Goal: Task Accomplishment & Management: Use online tool/utility

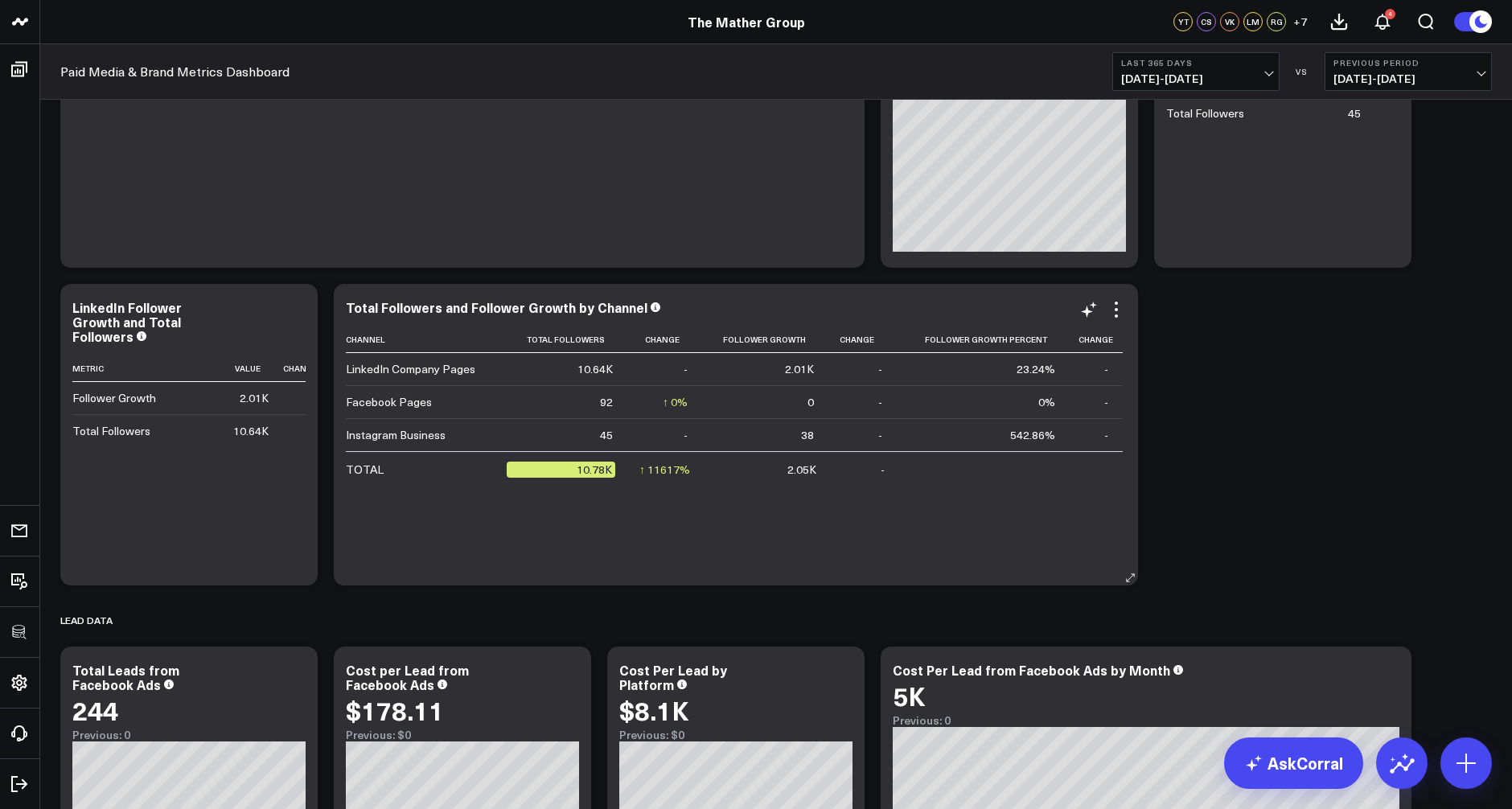
scroll to position [1053, 0]
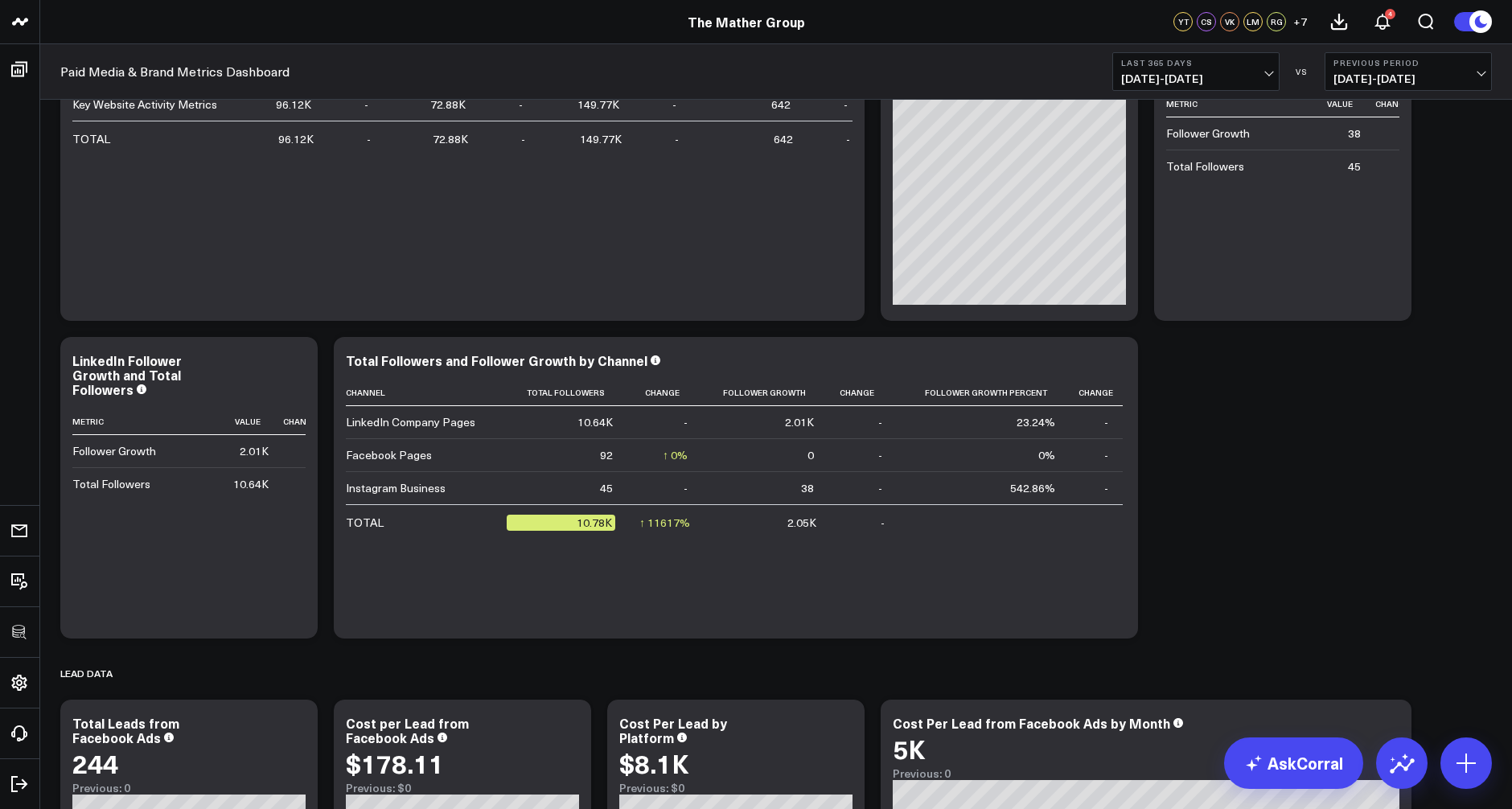
click at [1185, 69] on button "Last 365 Days [DATE] - [DATE]" at bounding box center [1195, 71] width 167 height 38
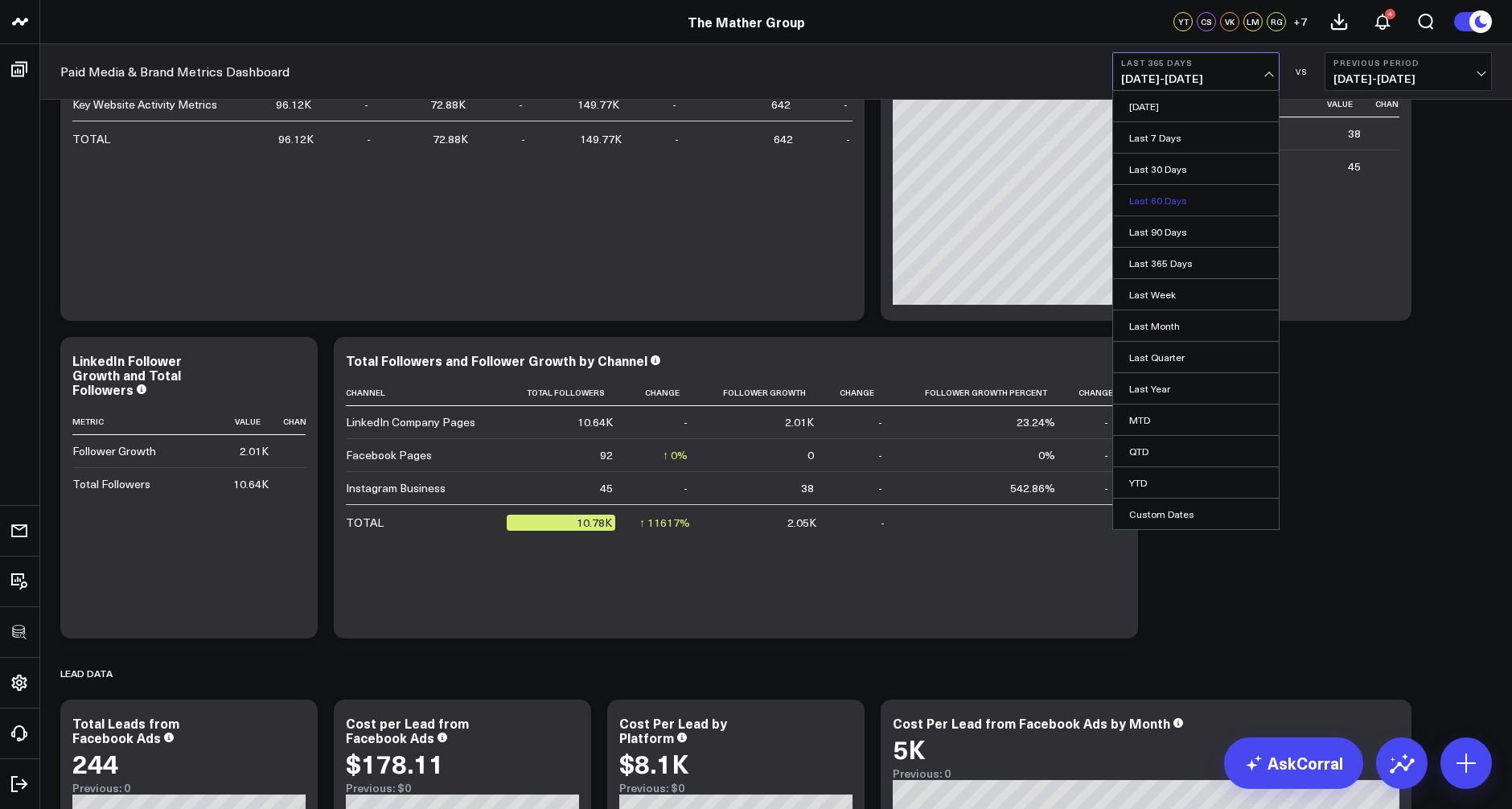
click at [1154, 197] on link "Last 60 Days" at bounding box center [1195, 199] width 165 height 30
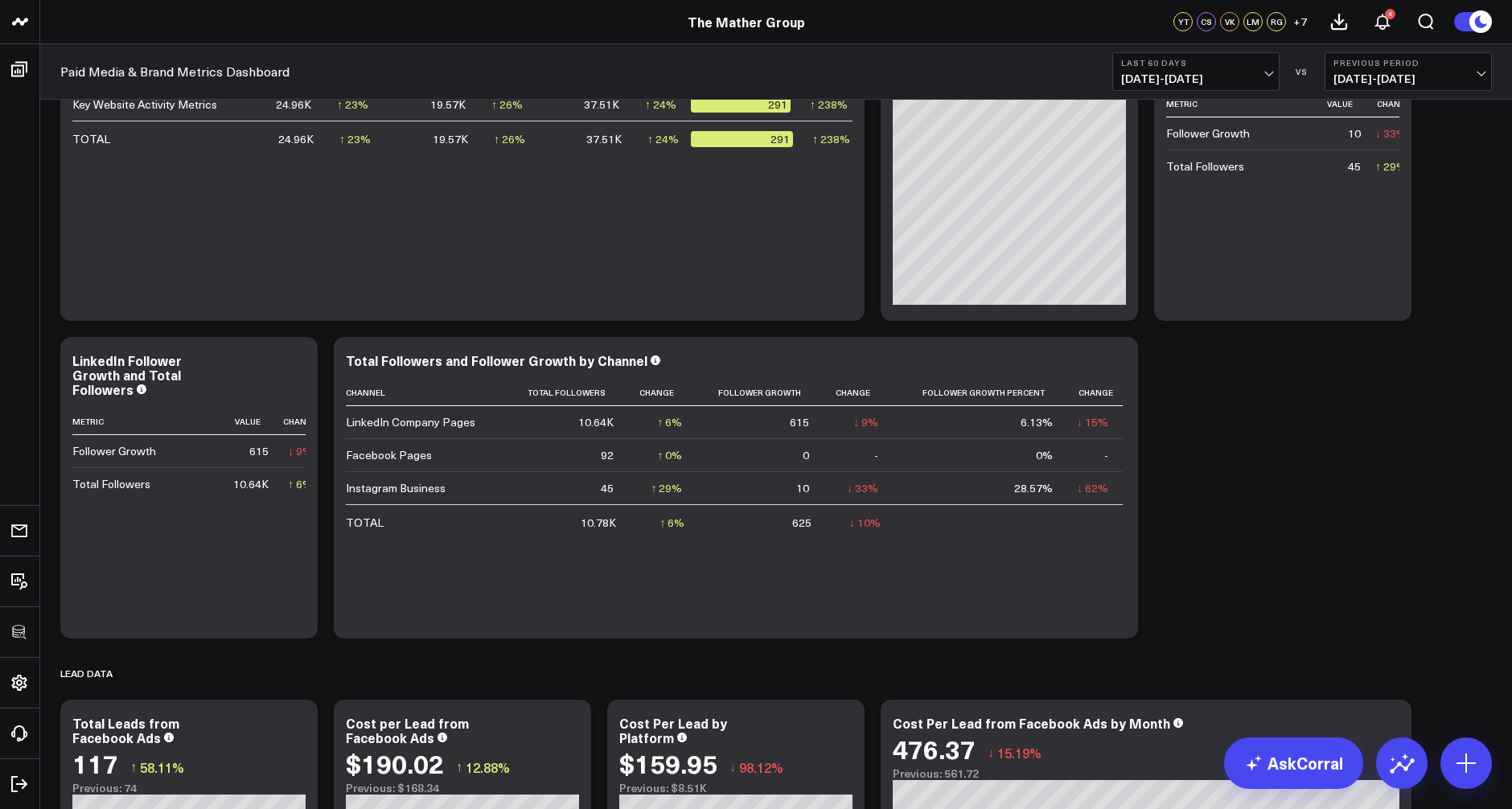
click at [1192, 72] on span "[DATE] - [DATE]" at bounding box center [1196, 79] width 150 height 13
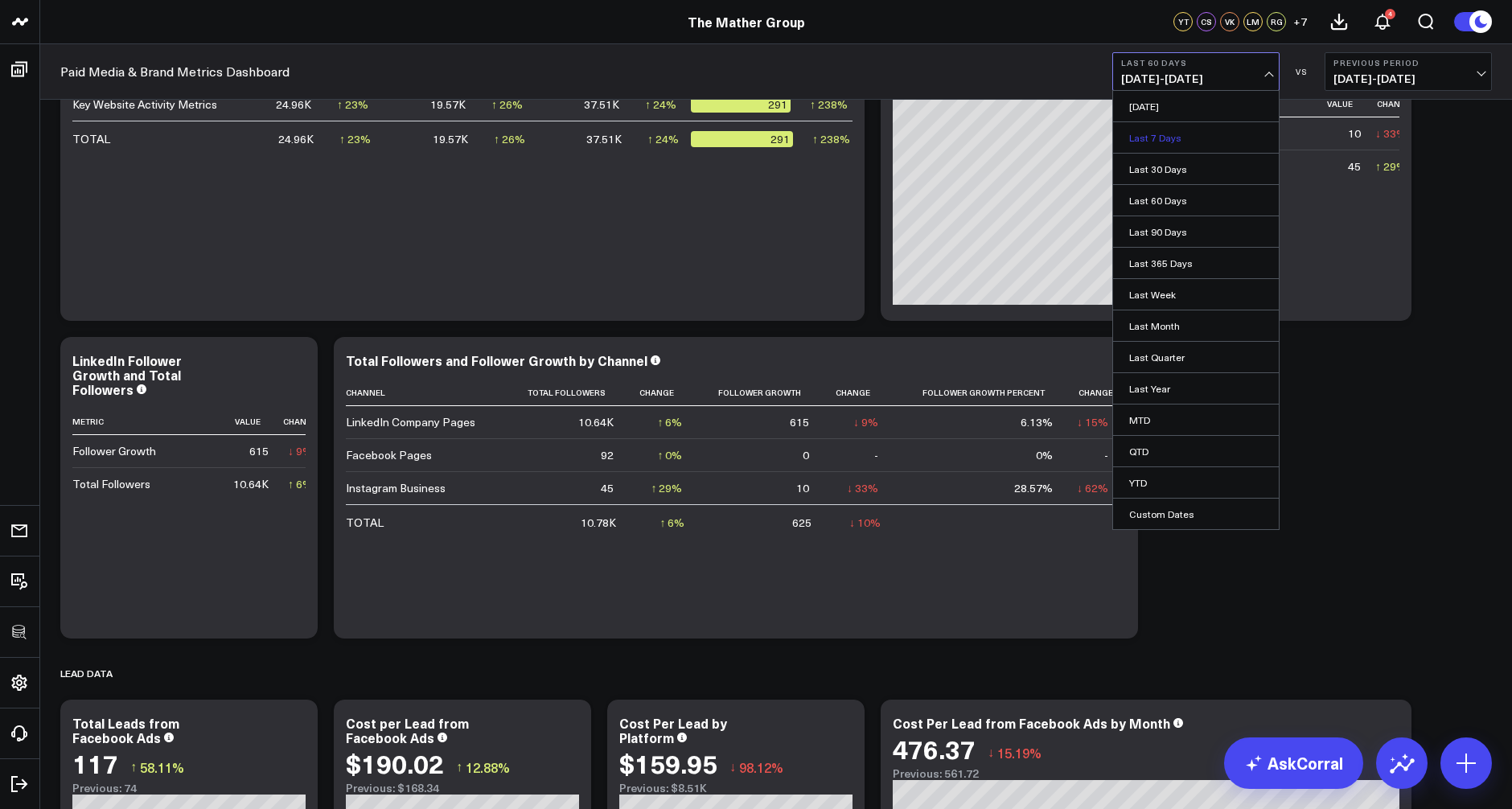
click at [1165, 136] on link "Last 7 Days" at bounding box center [1195, 137] width 165 height 30
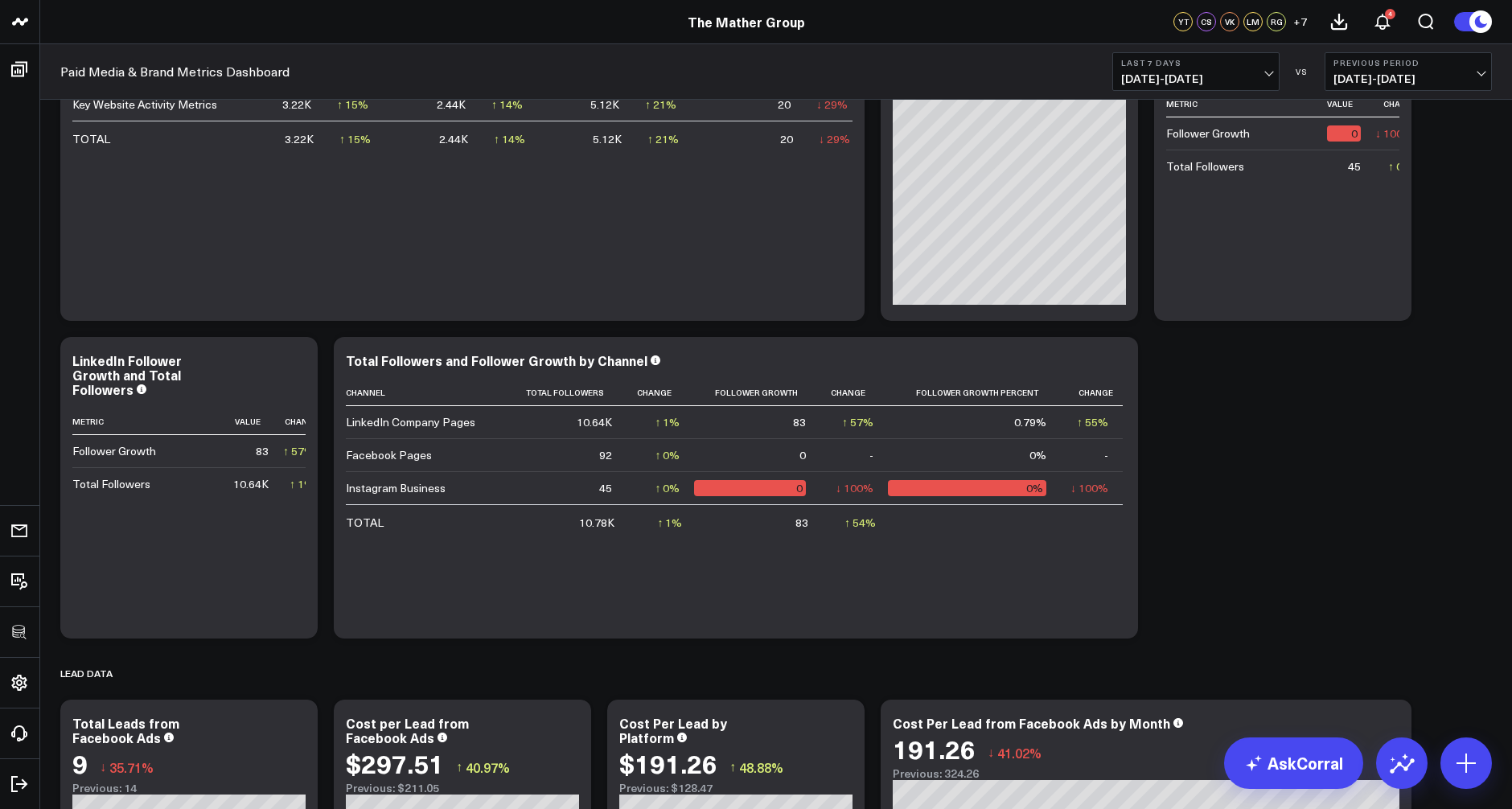
click at [1211, 72] on span "[DATE] - [DATE]" at bounding box center [1196, 79] width 150 height 13
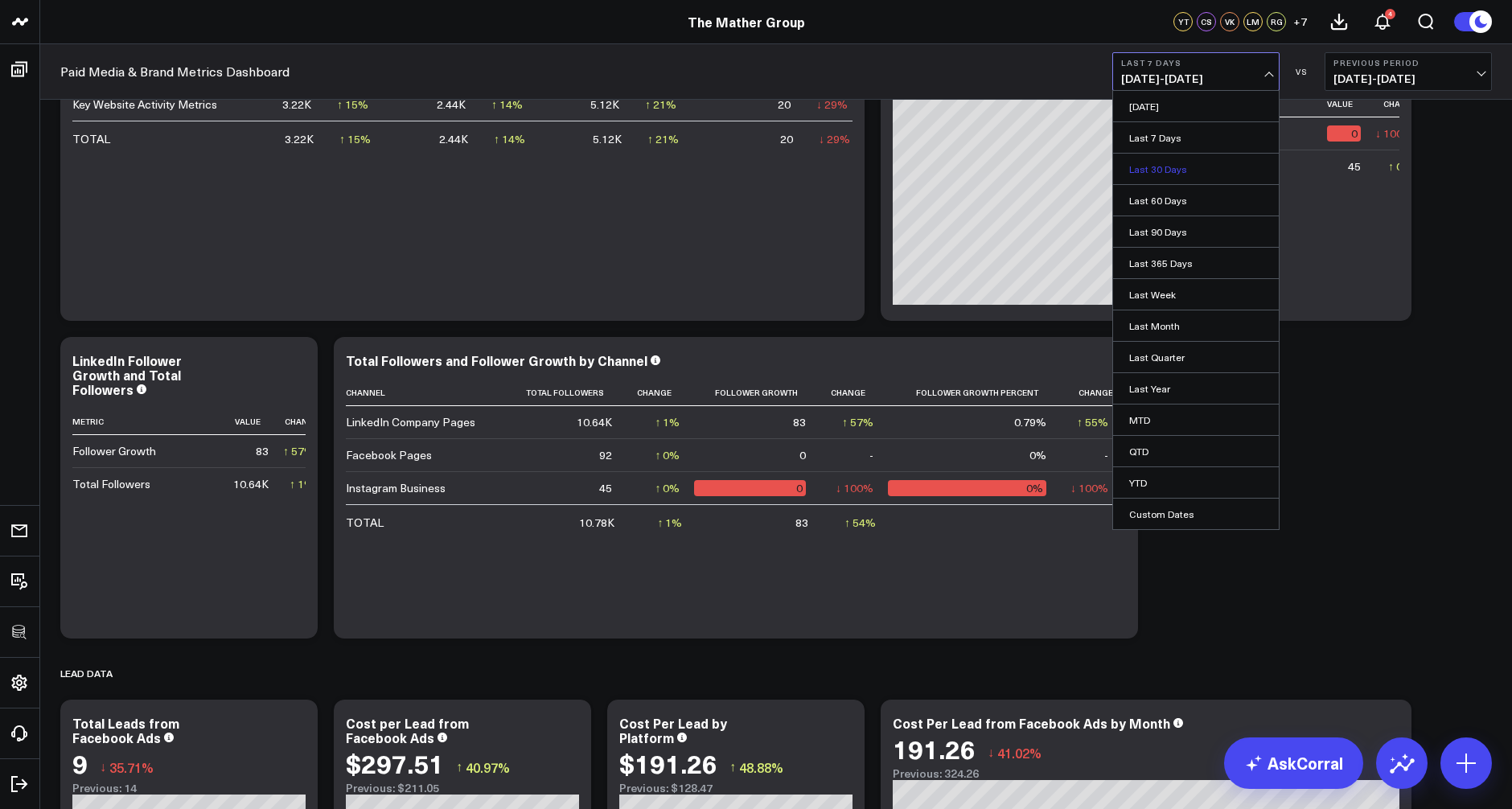
click at [1163, 163] on link "Last 30 Days" at bounding box center [1195, 168] width 165 height 30
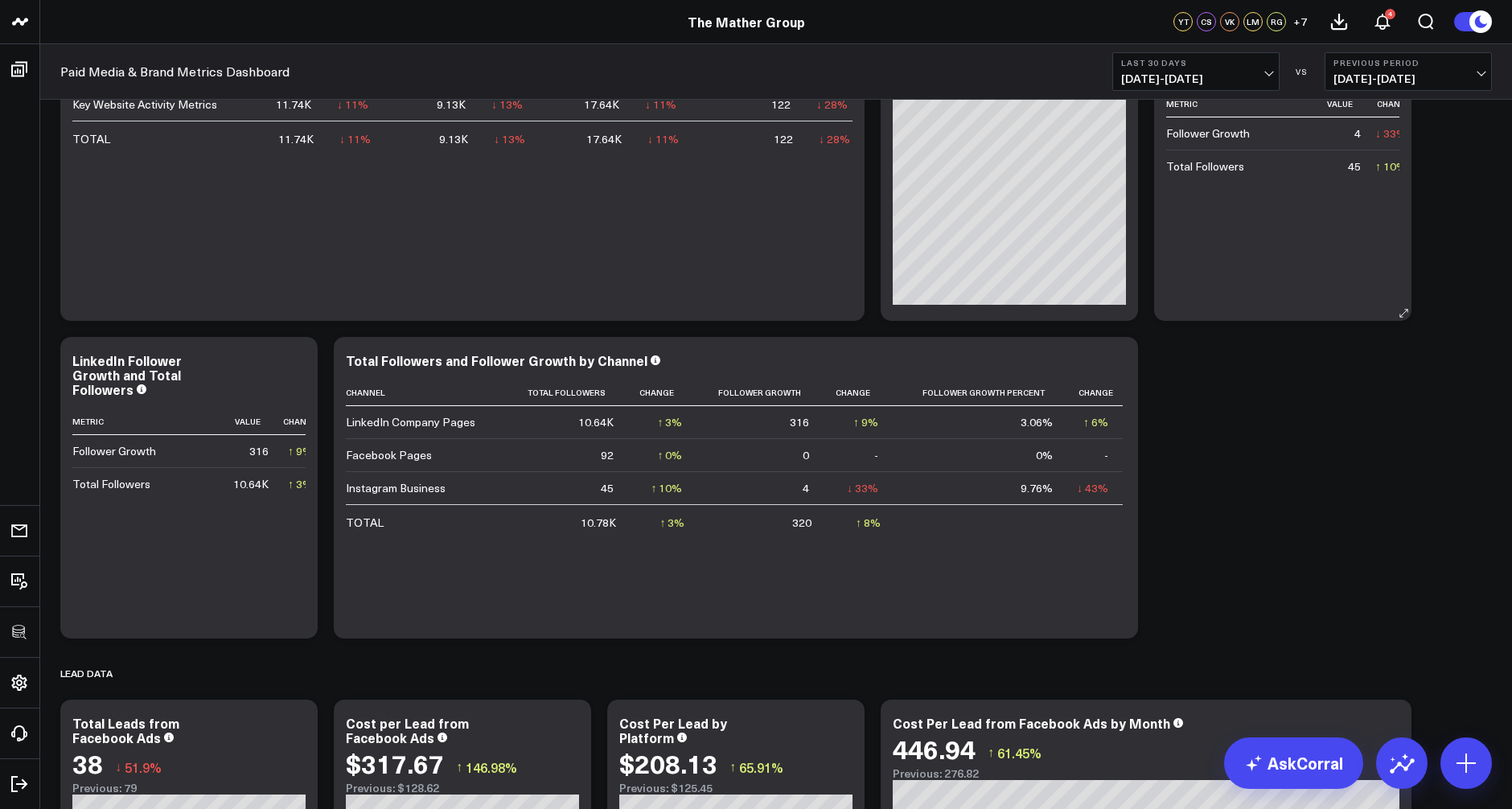
scroll to position [977, 0]
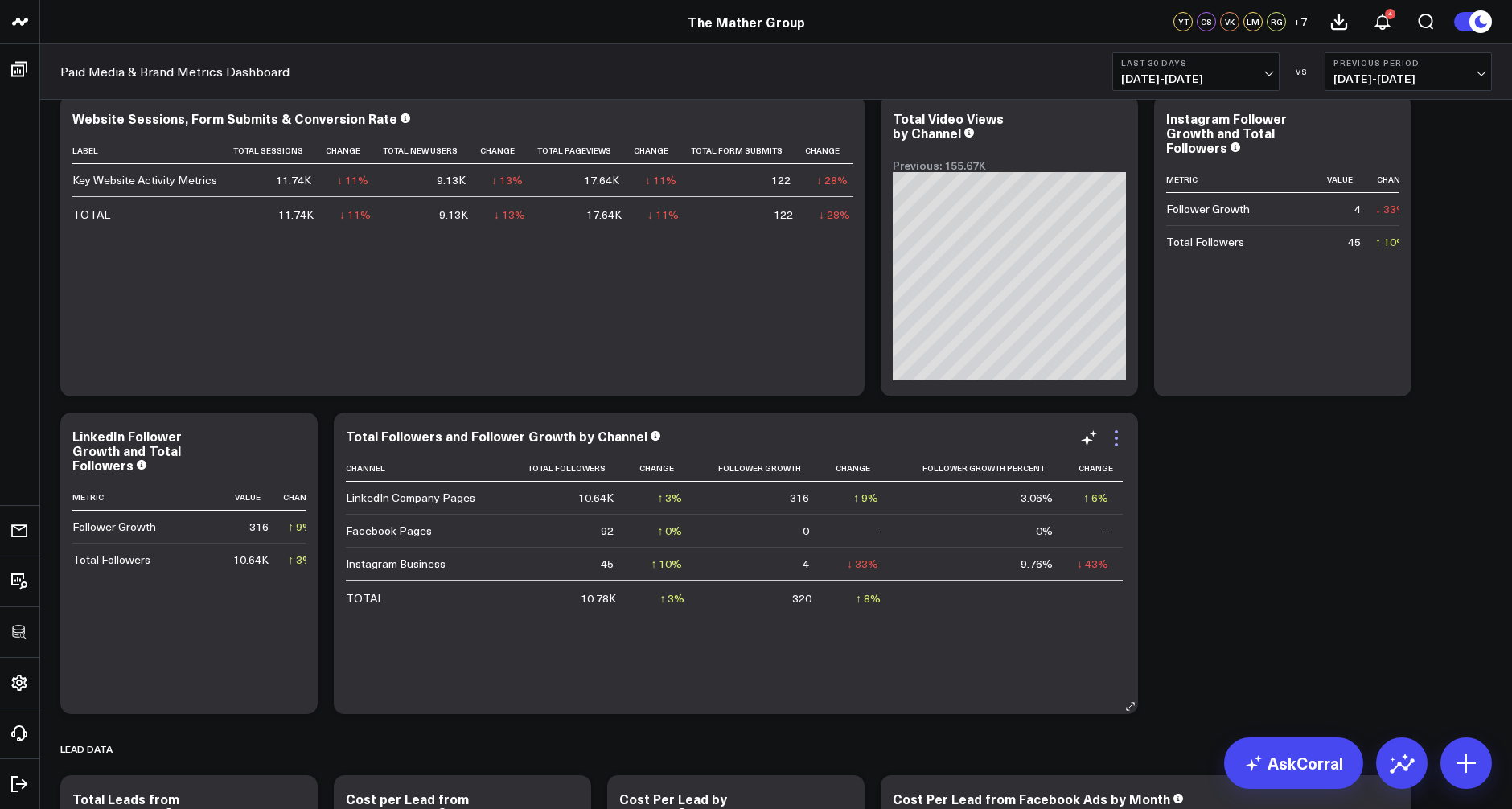
click at [1118, 441] on icon at bounding box center [1115, 437] width 19 height 19
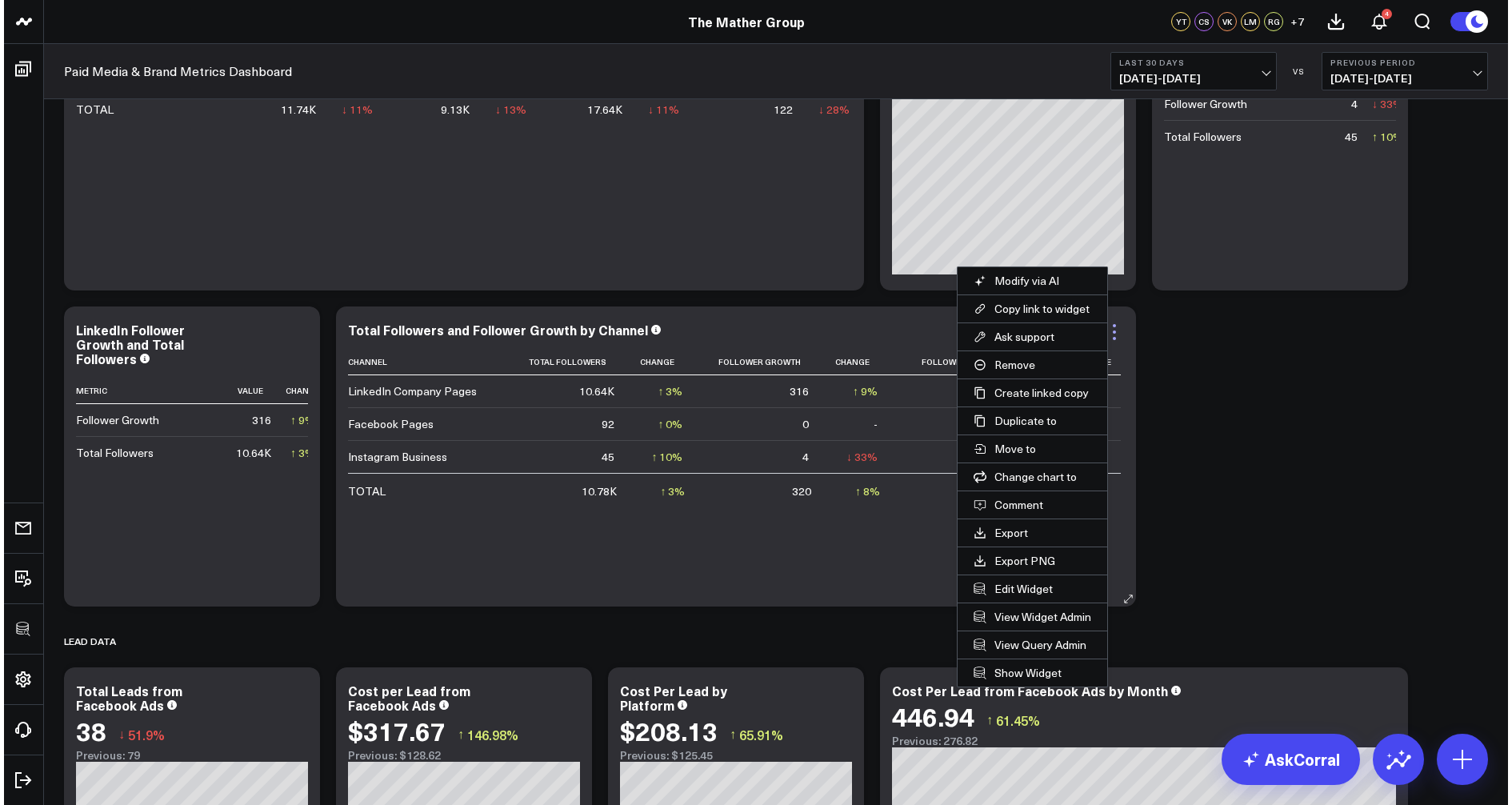
scroll to position [1117, 0]
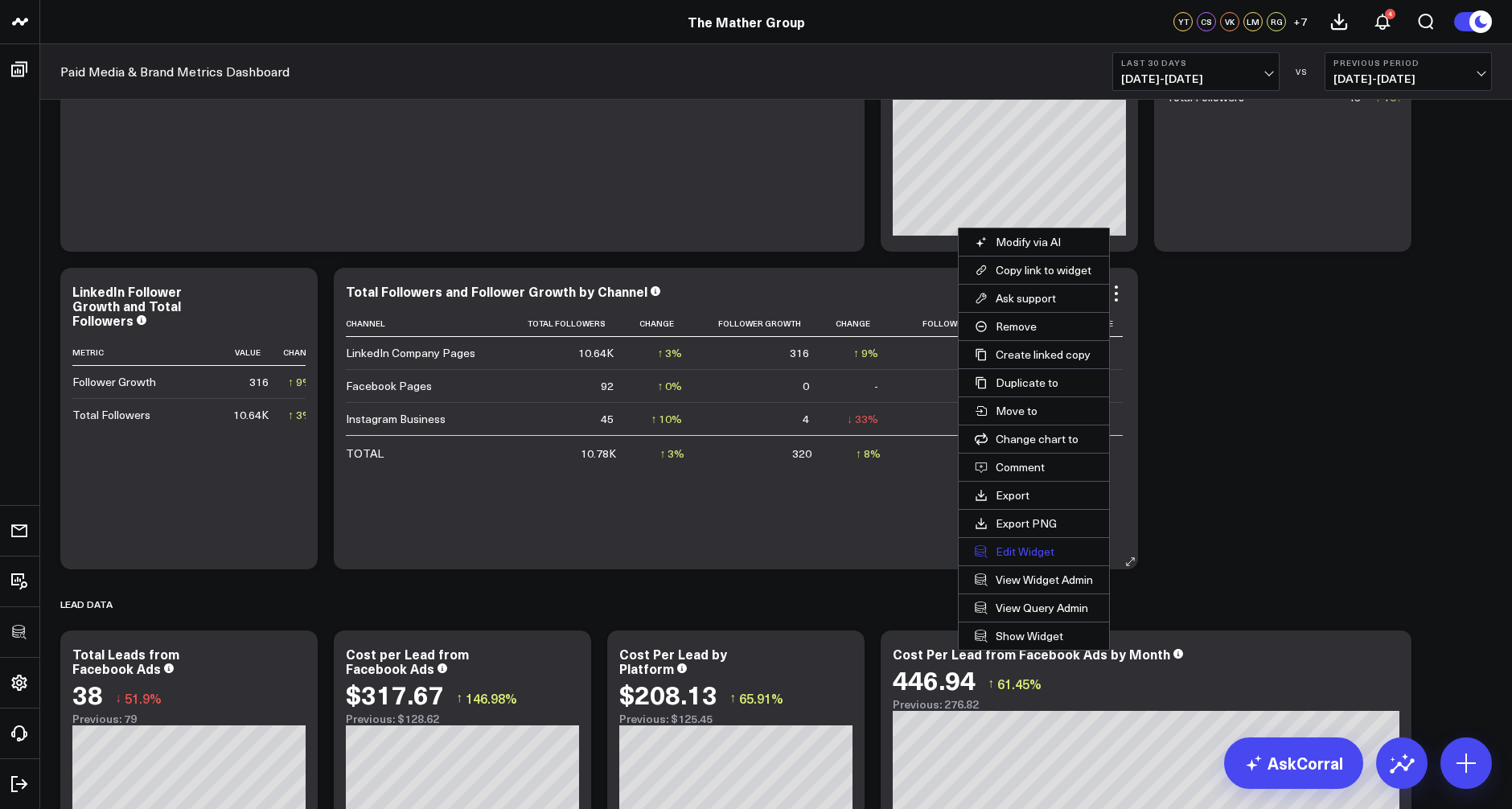
click at [1004, 546] on button "Edit Widget" at bounding box center [1033, 552] width 151 height 27
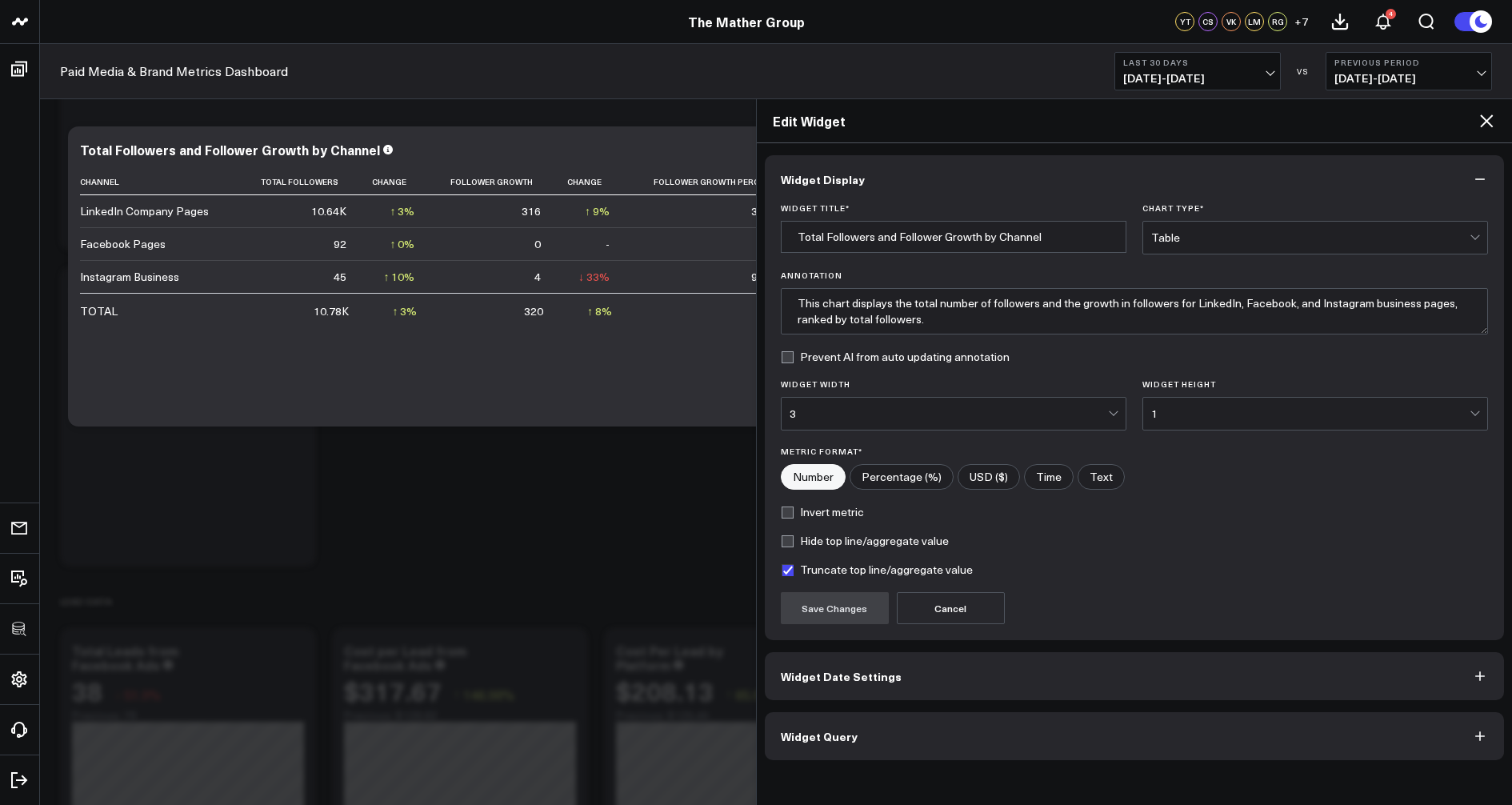
click at [832, 731] on span "Widget Query" at bounding box center [819, 736] width 77 height 13
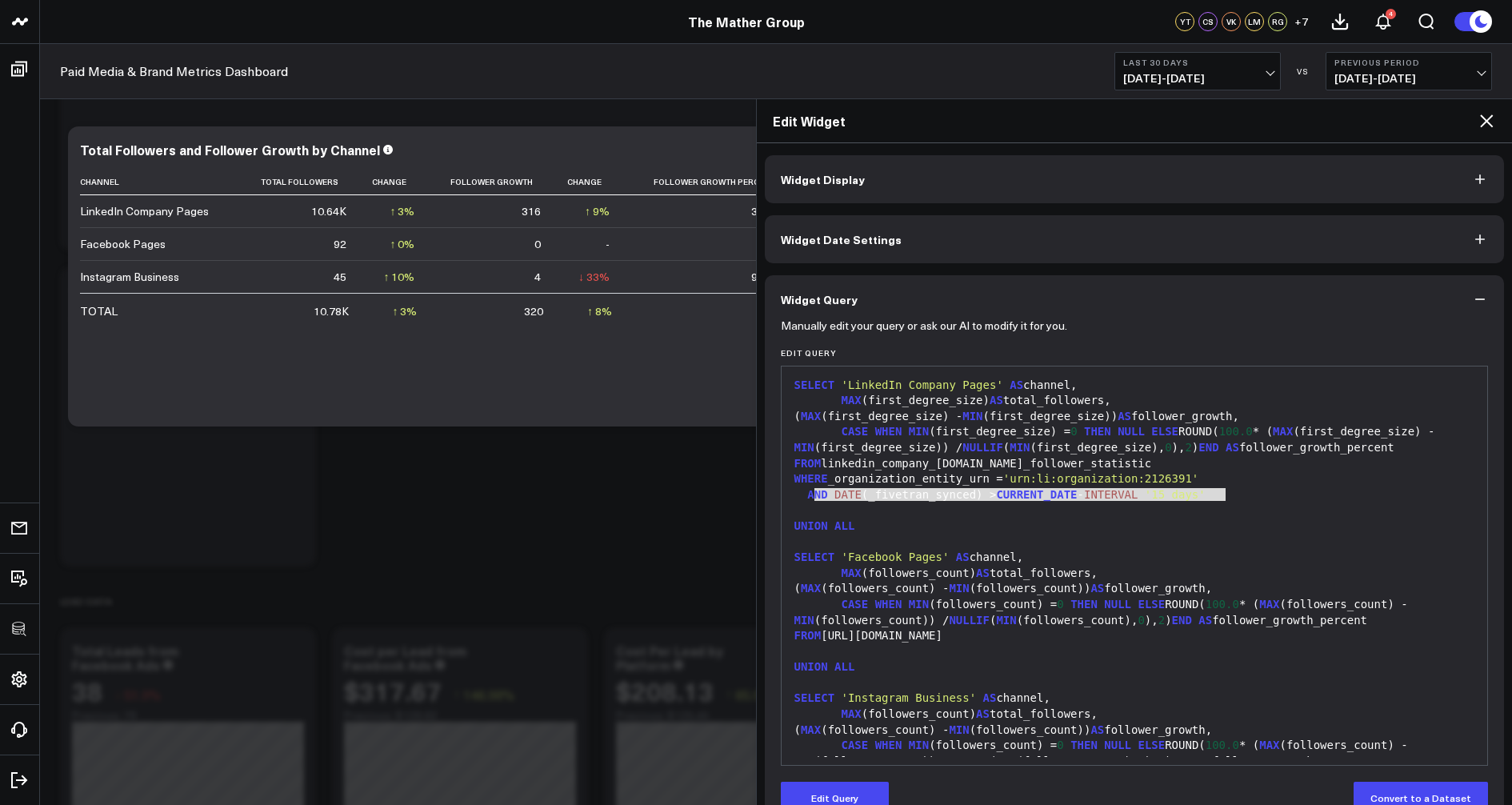
drag, startPoint x: 1243, startPoint y: 493, endPoint x: 811, endPoint y: 494, distance: 432.0
click at [811, 494] on div "AND DATE (_fivetran_synced) > CURRENT_DATE - INTERVAL '15 days'" at bounding box center [1135, 495] width 691 height 16
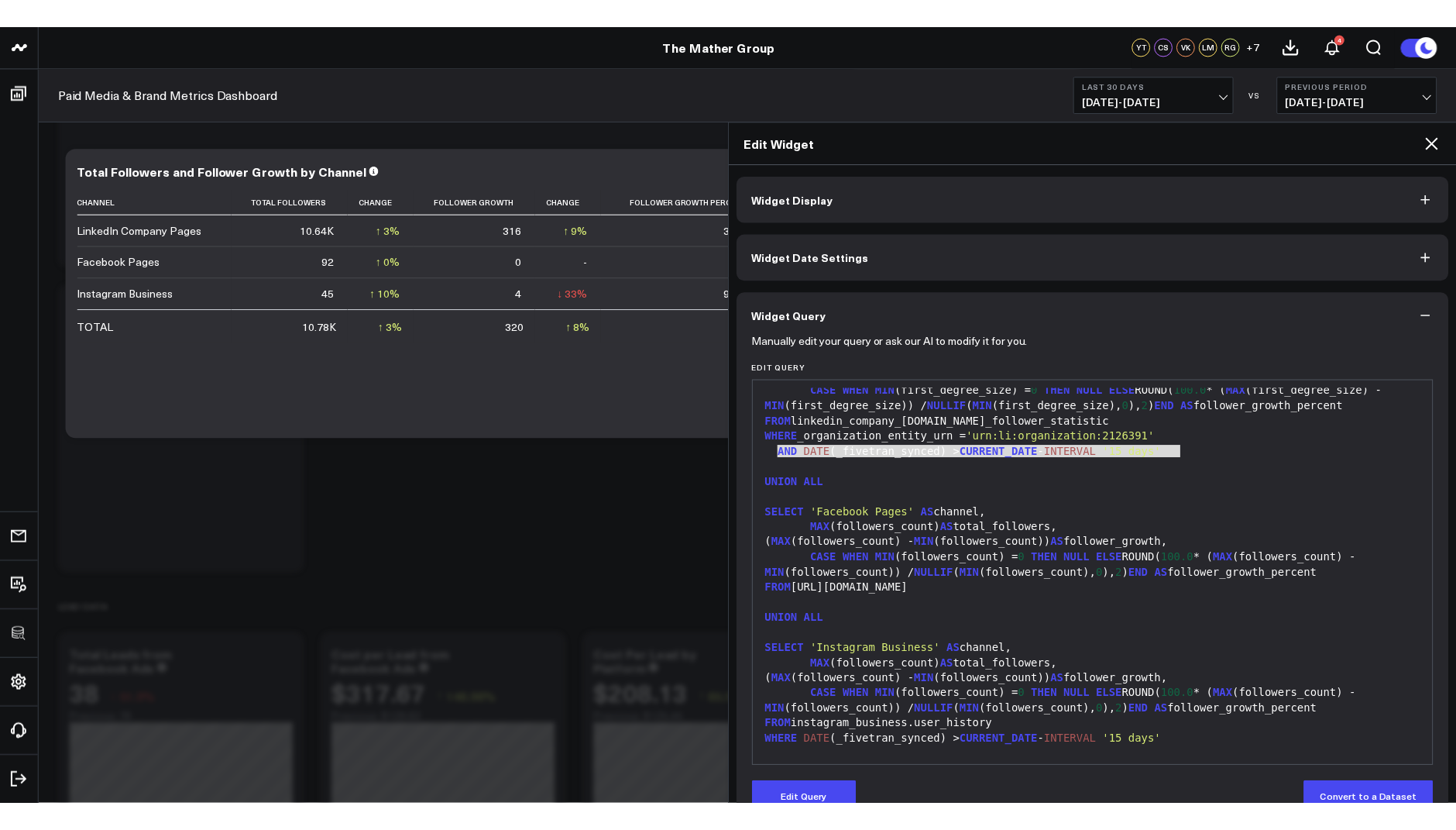
scroll to position [106, 0]
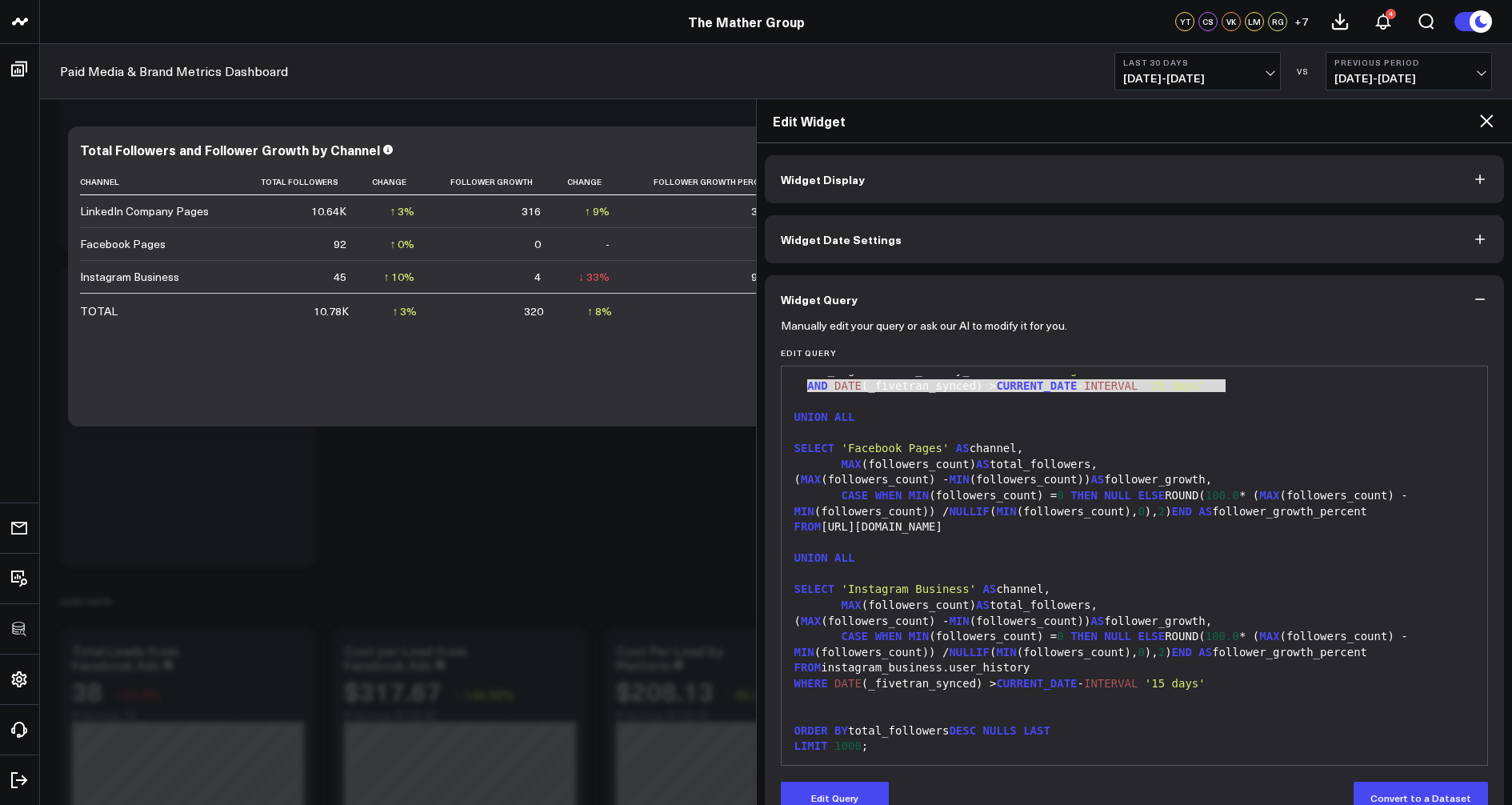
click at [1239, 677] on div "WHERE DATE (_fivetran_synced) > CURRENT_DATE - INTERVAL '15 days'" at bounding box center [1135, 684] width 691 height 16
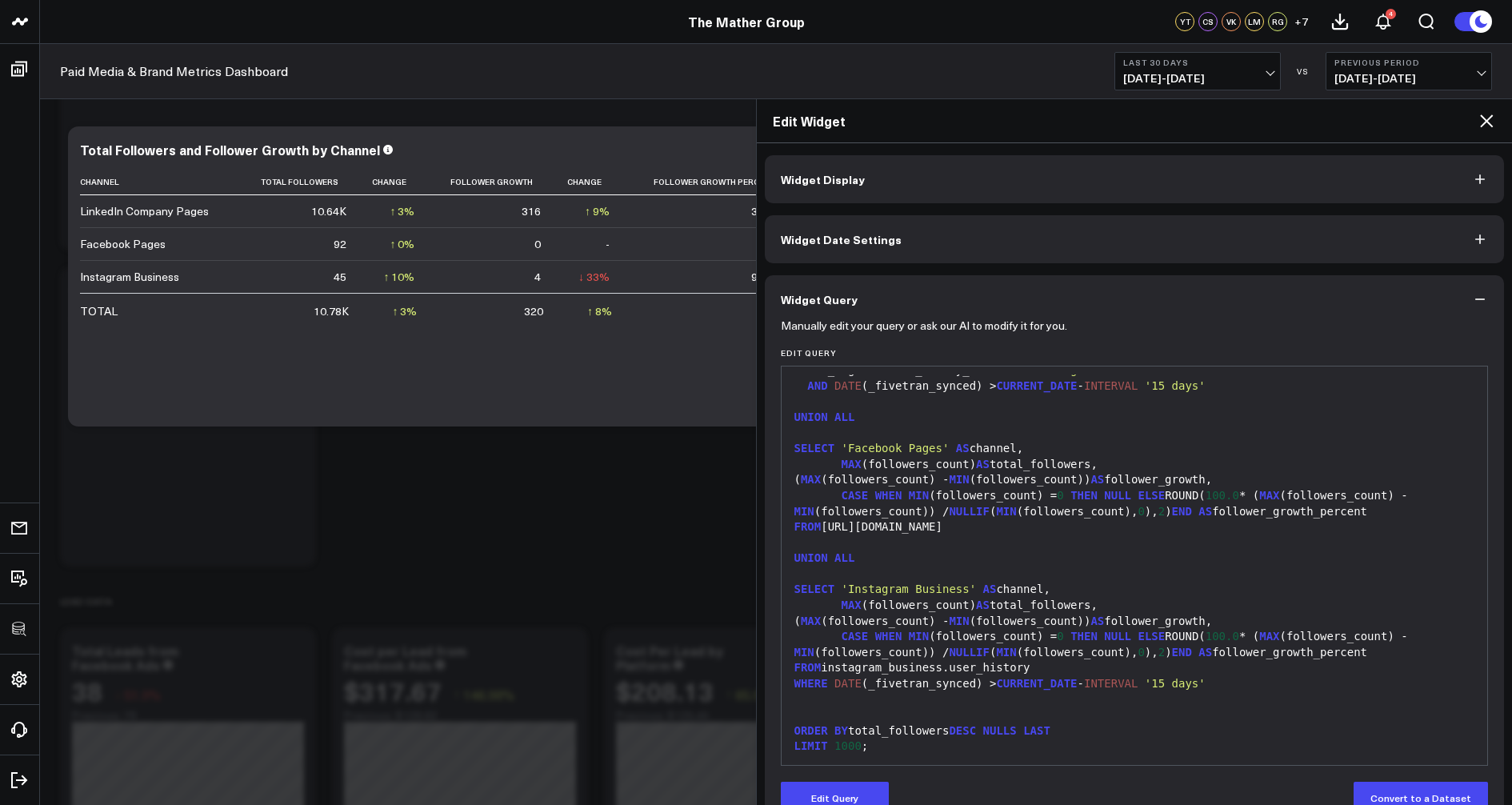
click at [1478, 119] on icon at bounding box center [1486, 120] width 19 height 19
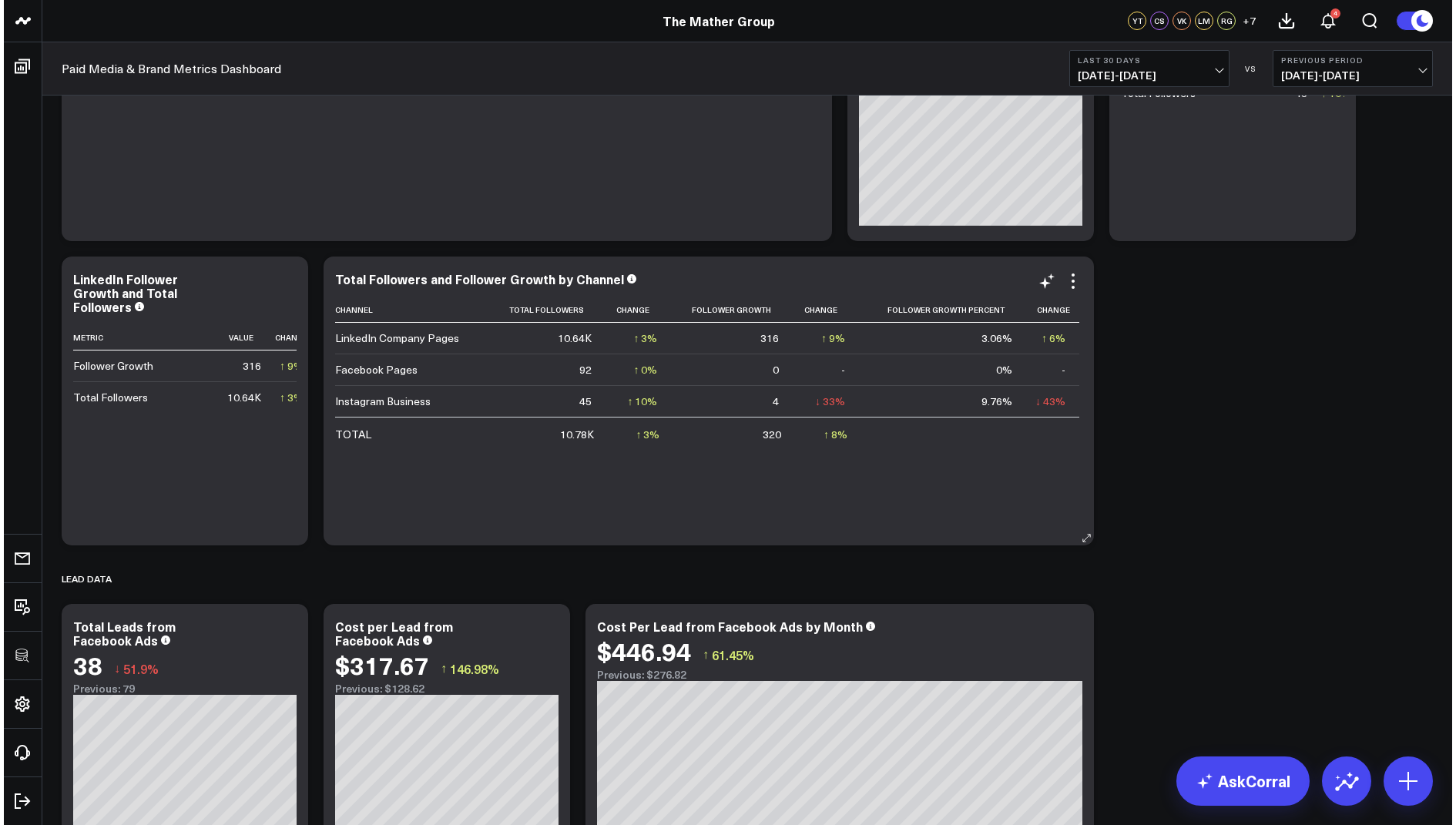
scroll to position [1242, 0]
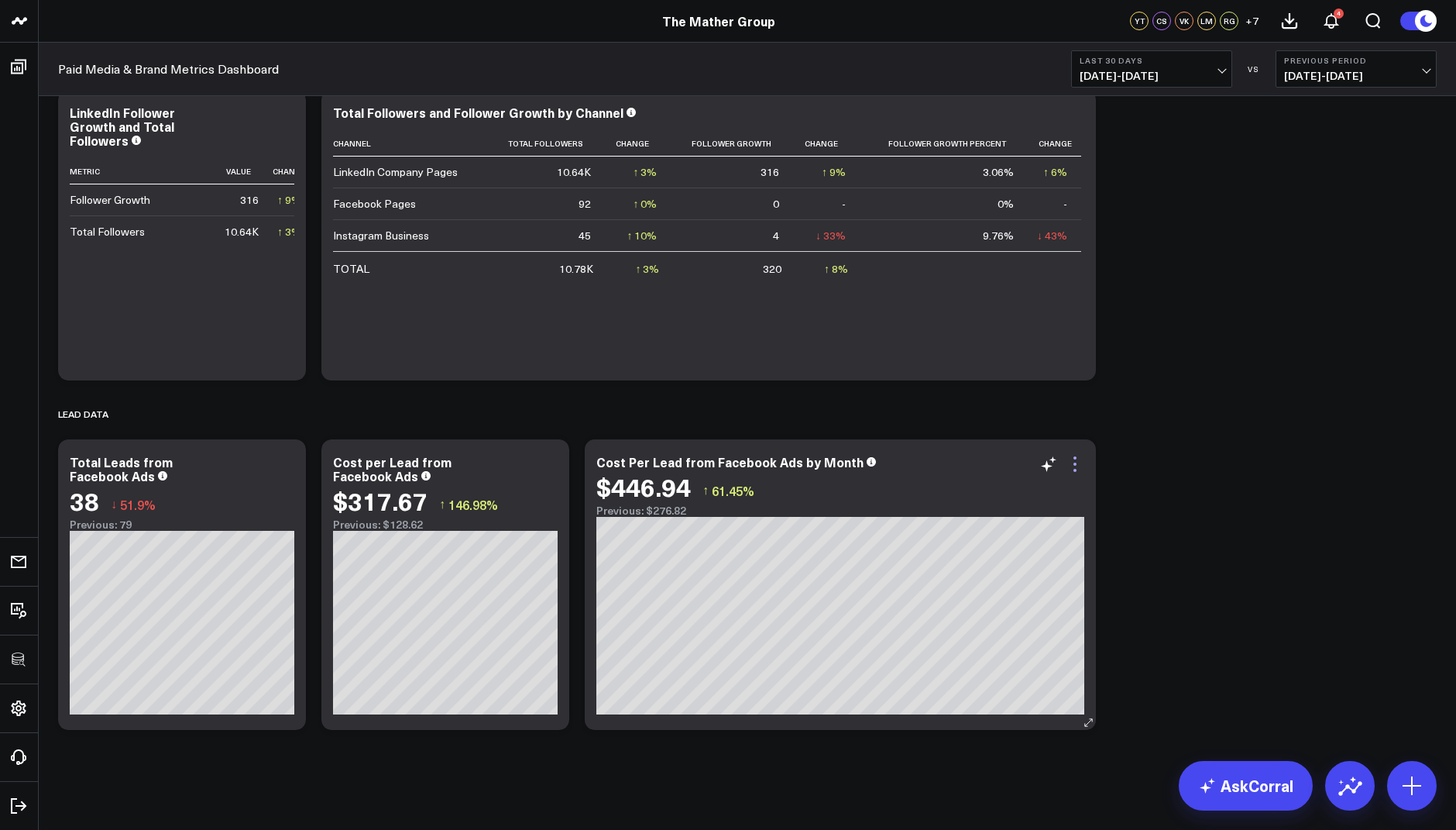
click at [1071, 460] on icon at bounding box center [1074, 464] width 18 height 18
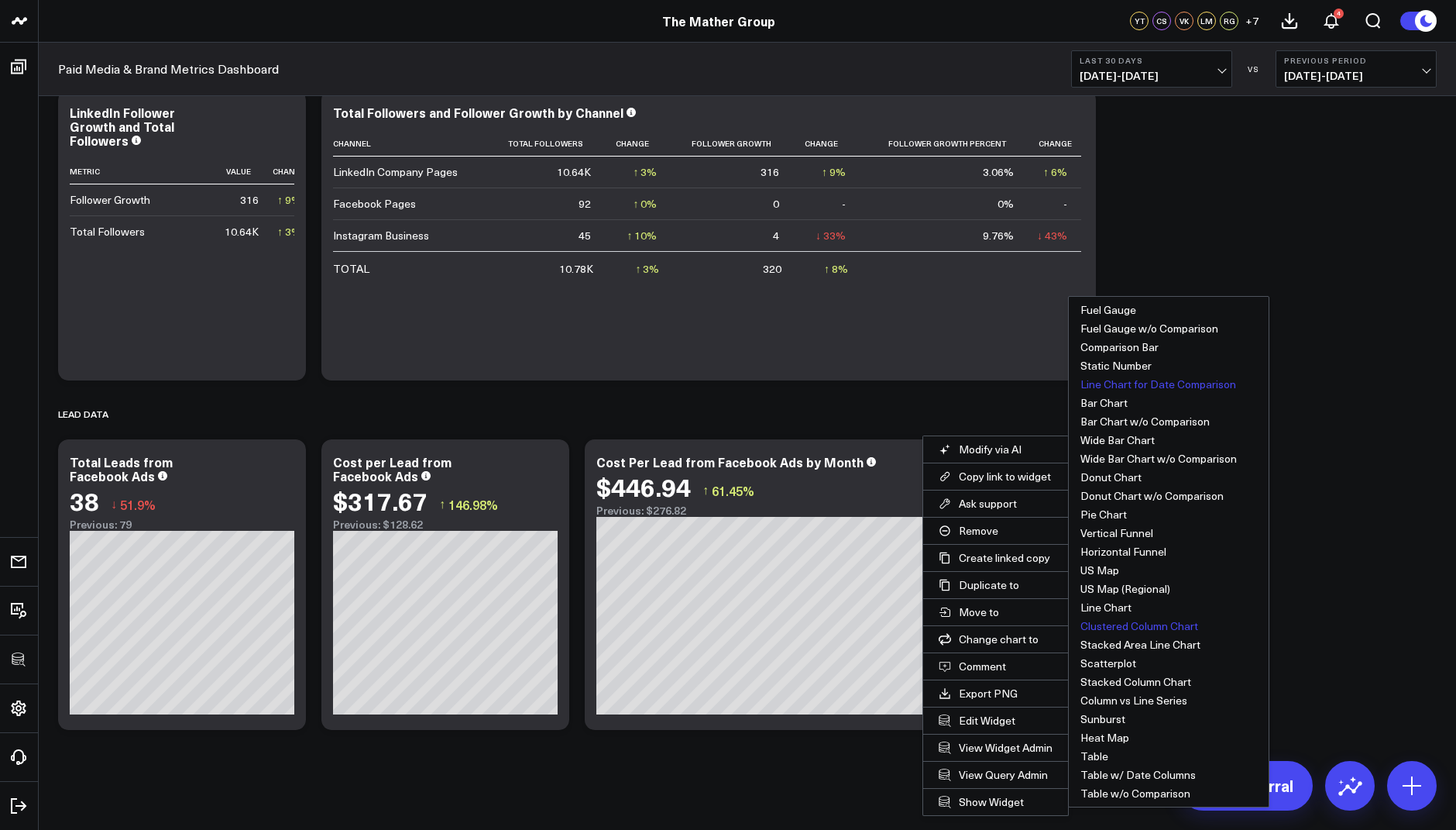
click at [1141, 622] on button "Clustered Column Chart" at bounding box center [1168, 626] width 200 height 18
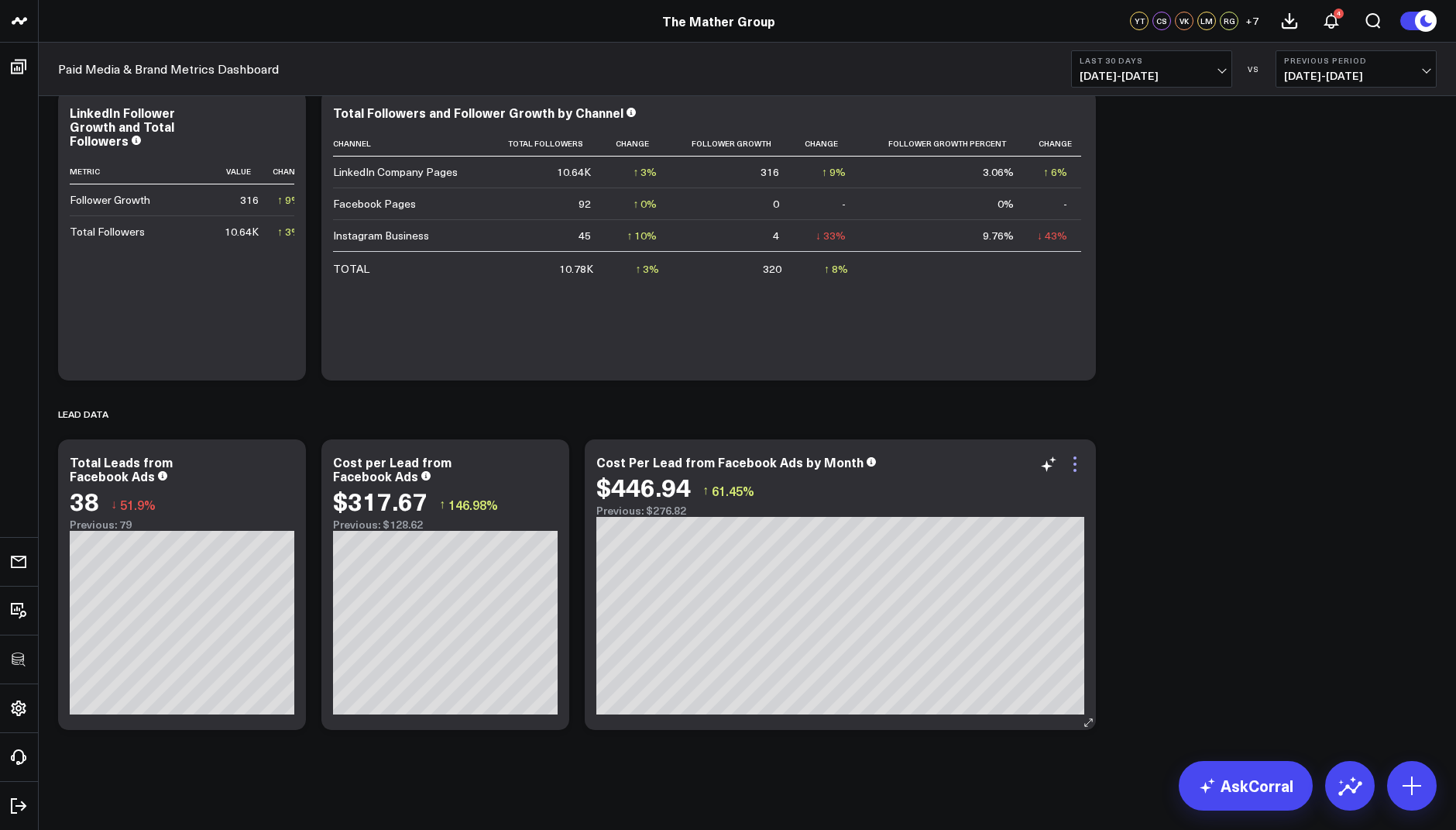
click at [1071, 458] on icon at bounding box center [1074, 464] width 18 height 18
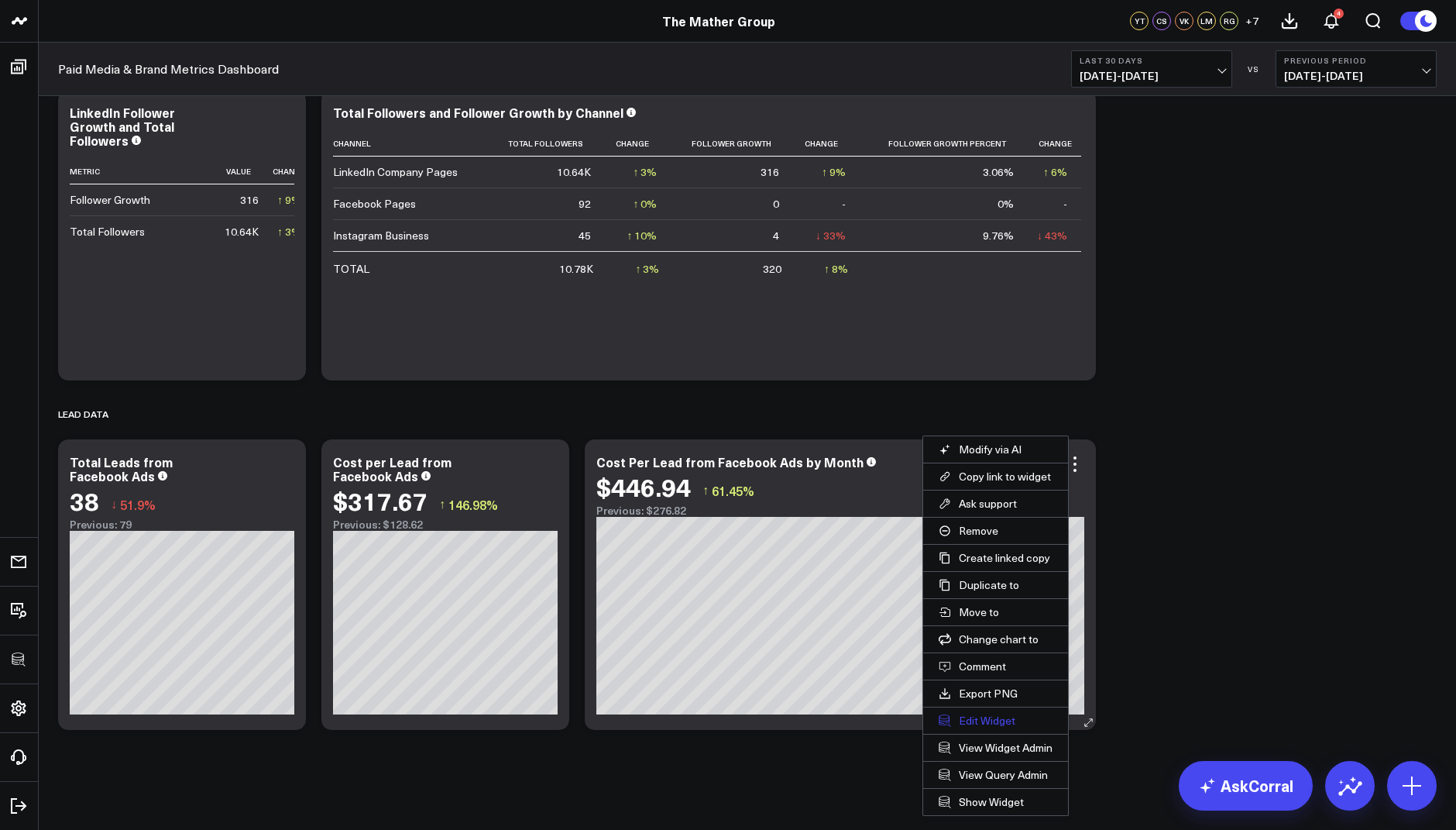
click at [973, 720] on button "Edit Widget" at bounding box center [995, 721] width 145 height 26
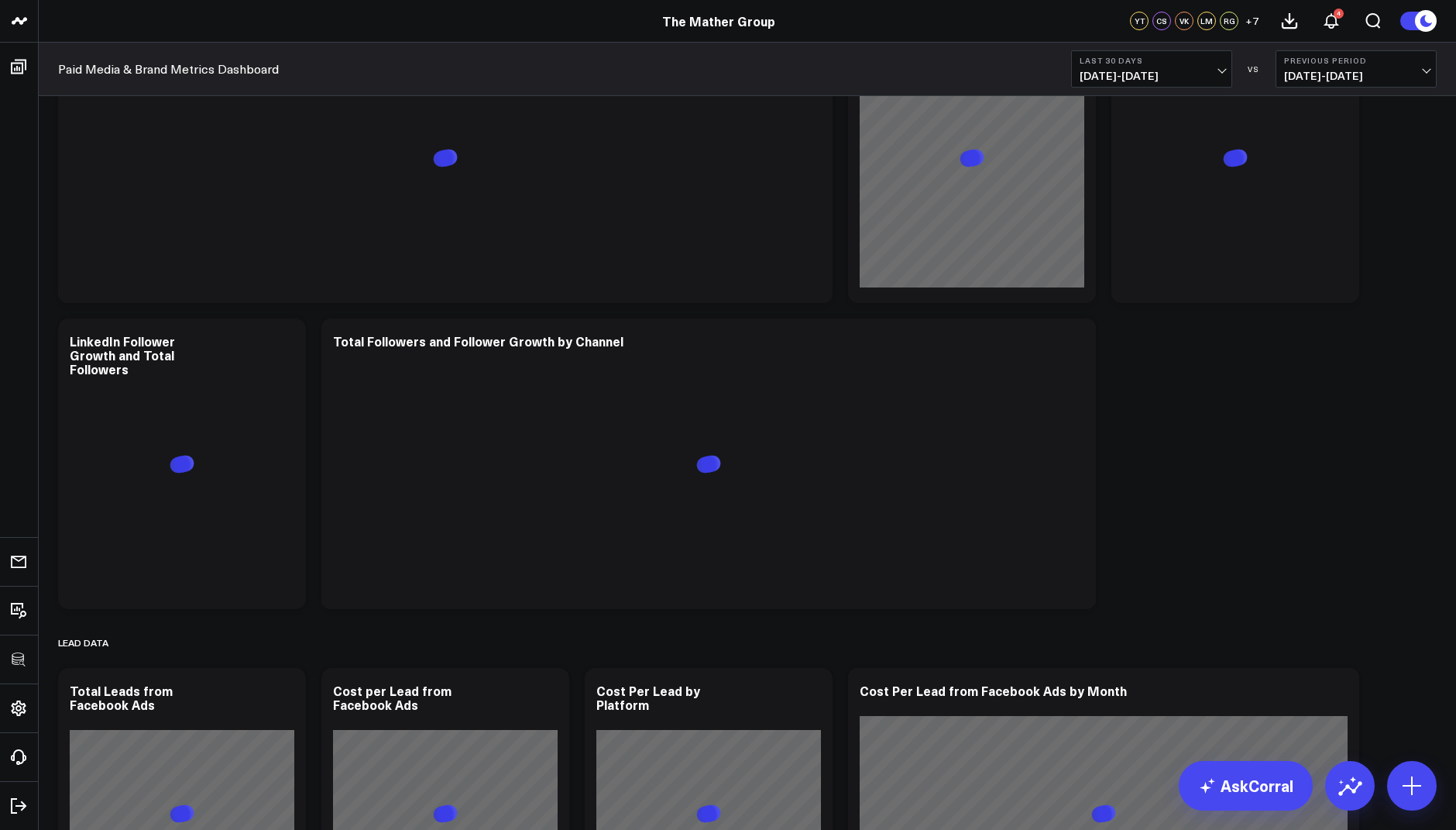
scroll to position [1250, 0]
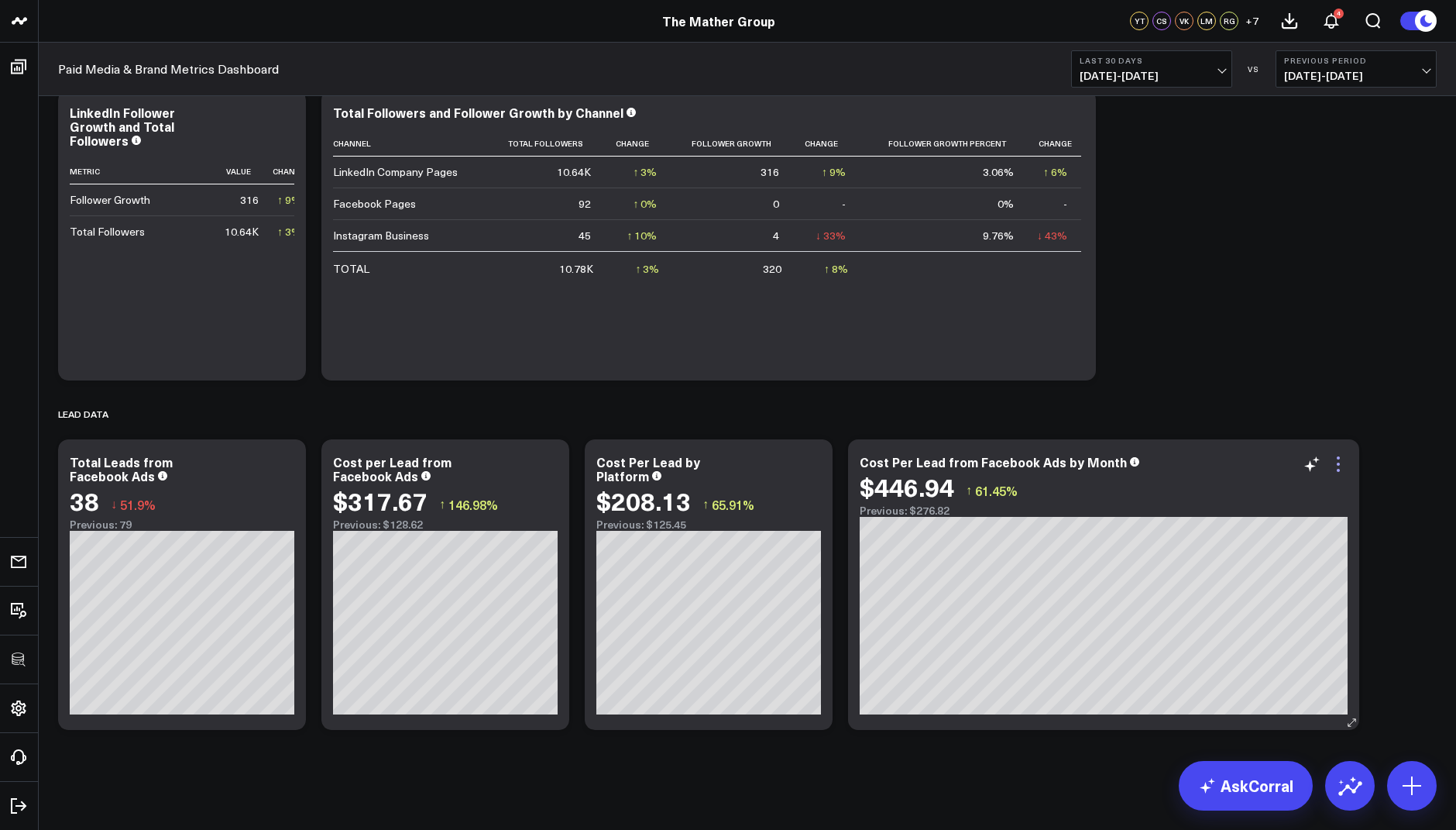
click at [1337, 465] on icon at bounding box center [1338, 465] width 4 height 4
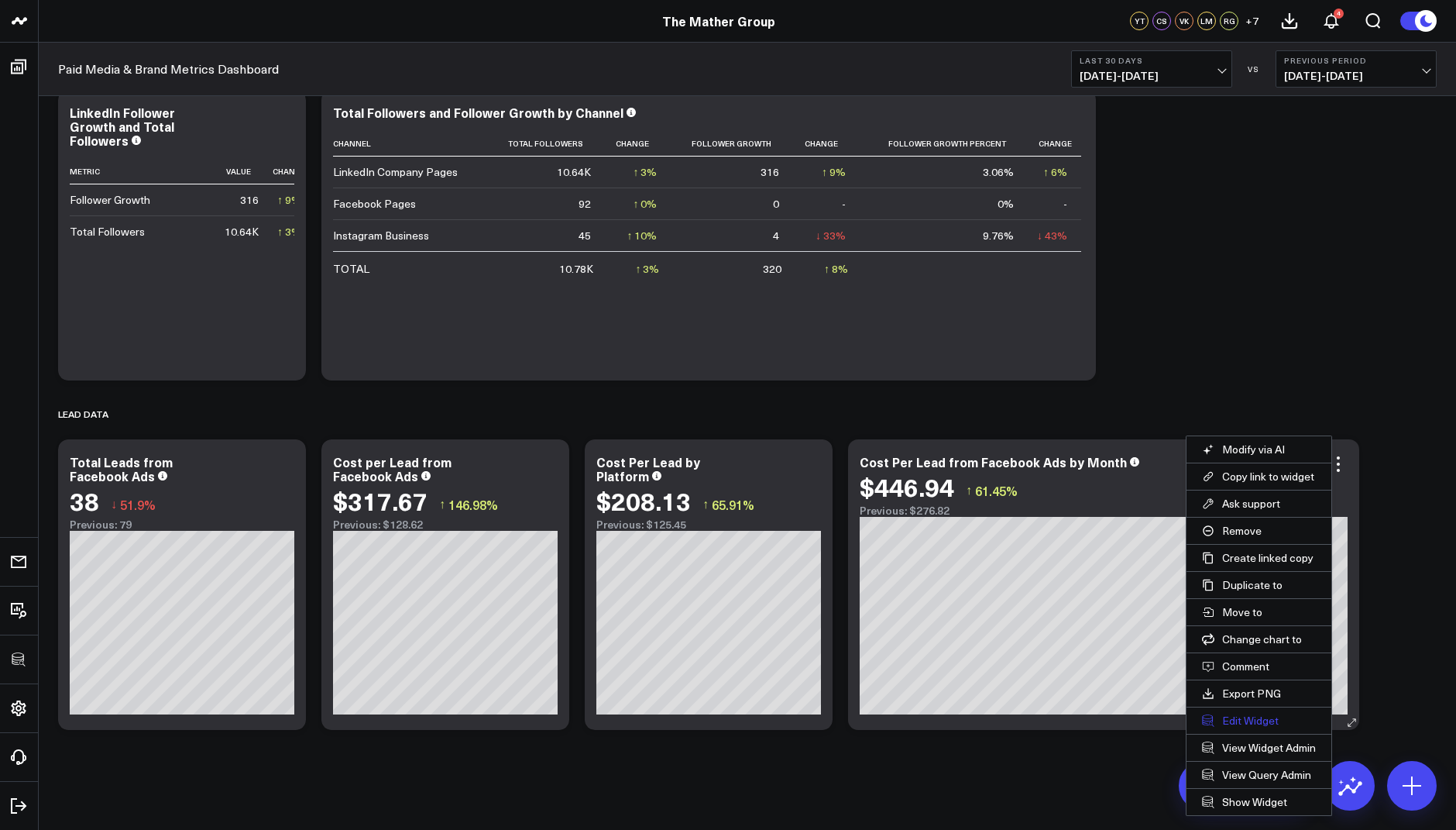
click at [1228, 722] on button "Edit Widget" at bounding box center [1259, 721] width 145 height 26
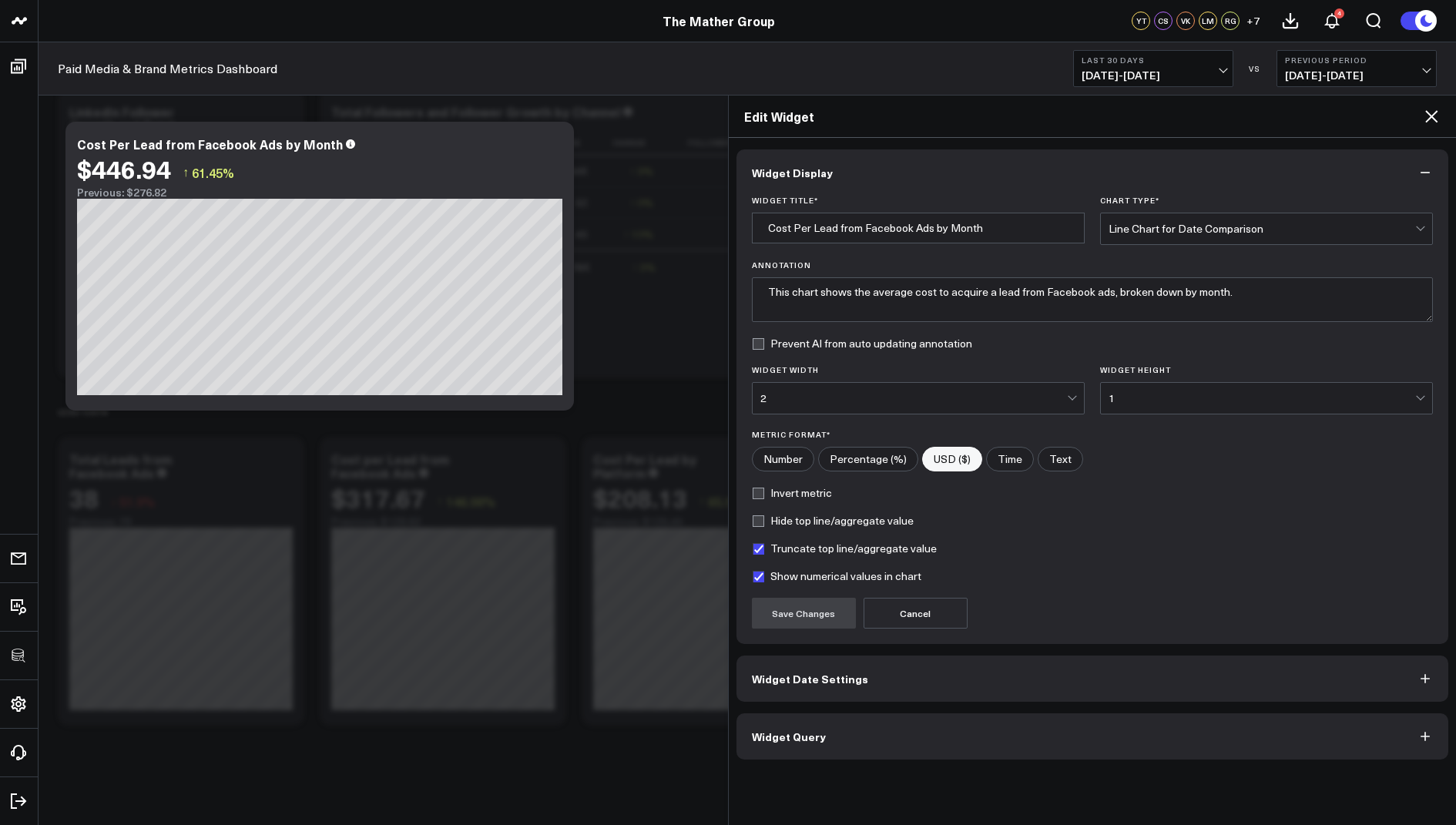
click at [760, 740] on button "Widget Query" at bounding box center [1093, 736] width 712 height 46
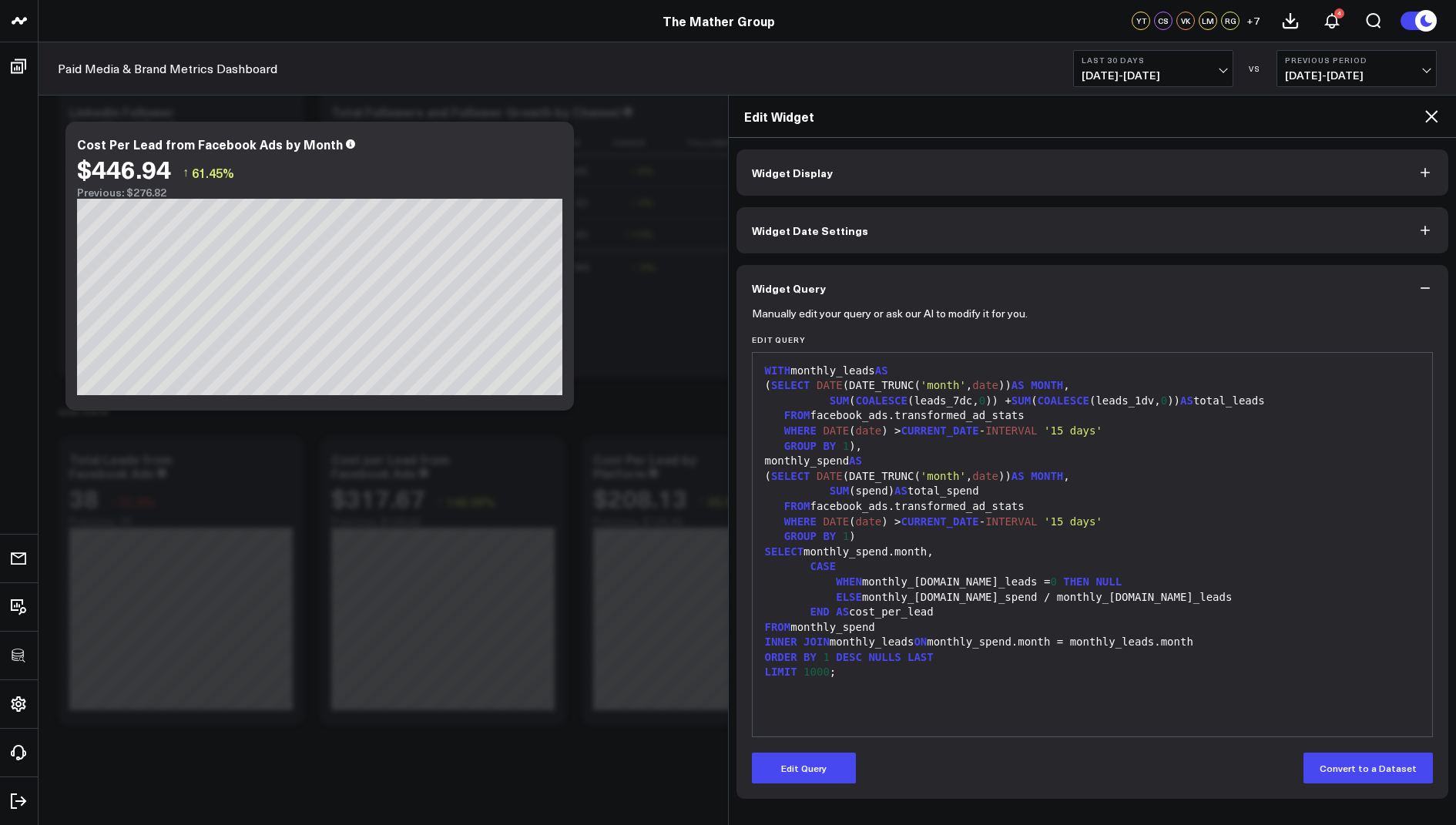
click at [798, 247] on button "Widget Date Settings" at bounding box center [1093, 230] width 712 height 46
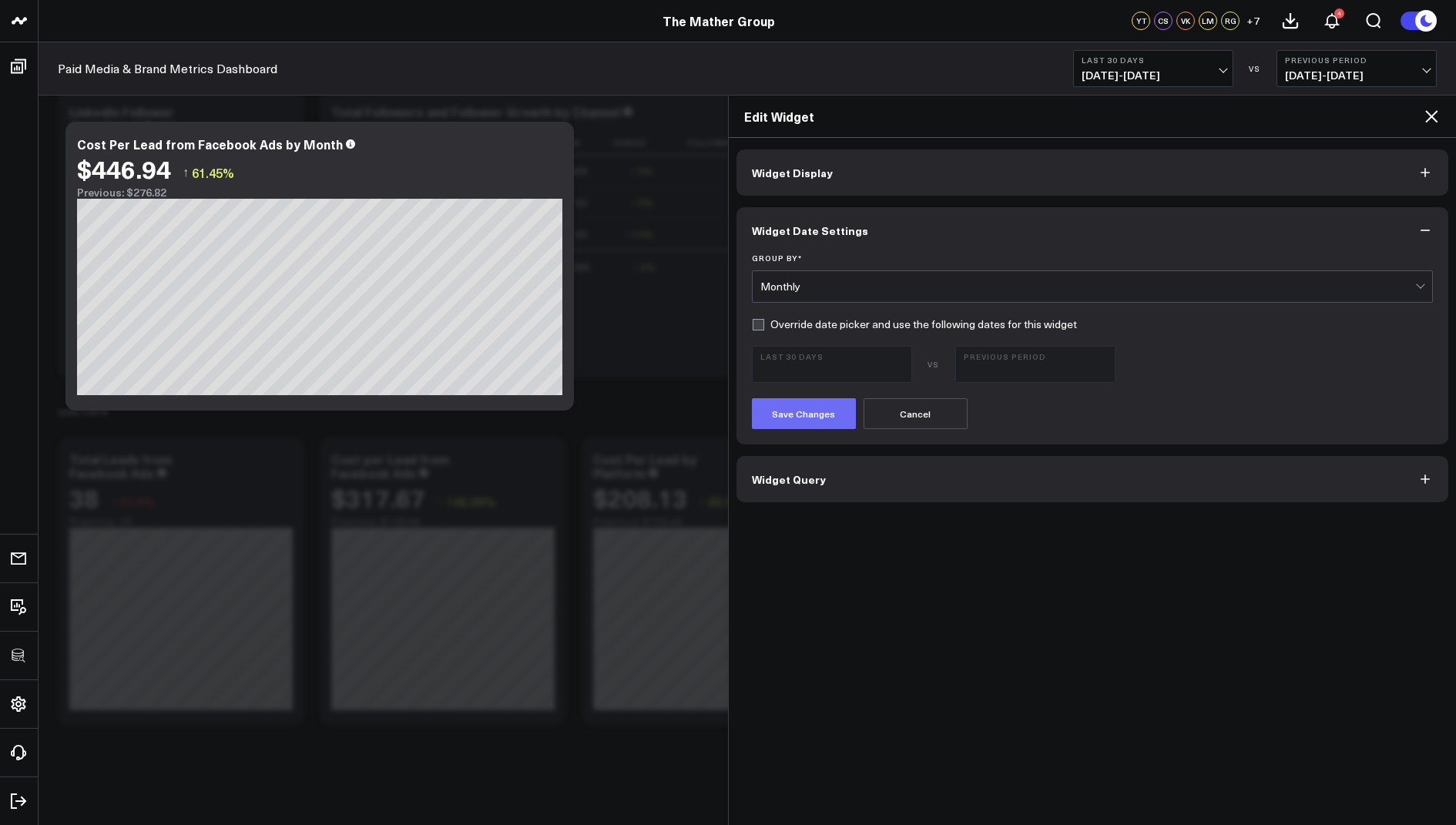
click at [784, 419] on button "Save Changes" at bounding box center [803, 413] width 104 height 31
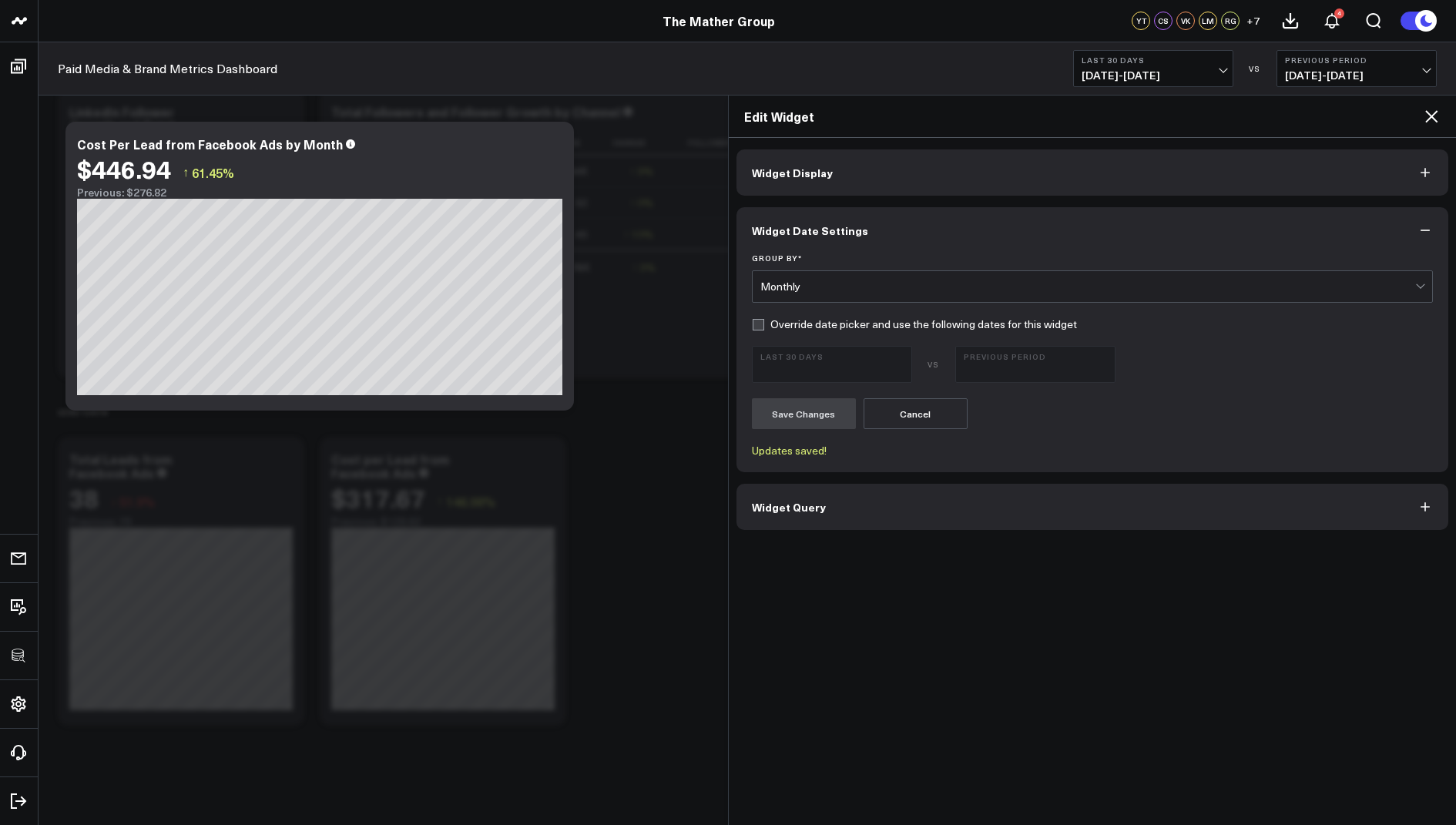
click at [1431, 122] on icon at bounding box center [1431, 115] width 18 height 18
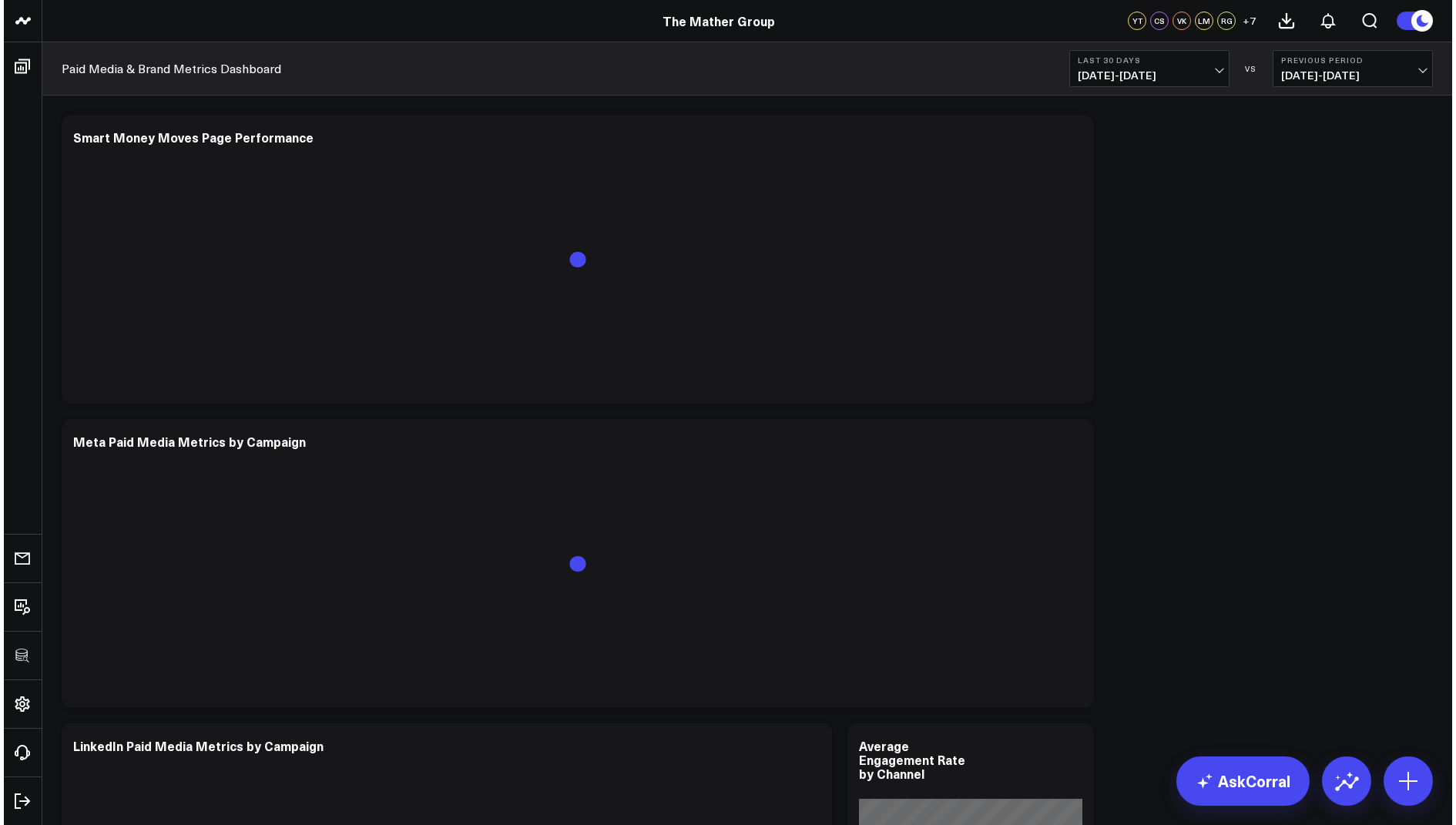
scroll to position [1242, 0]
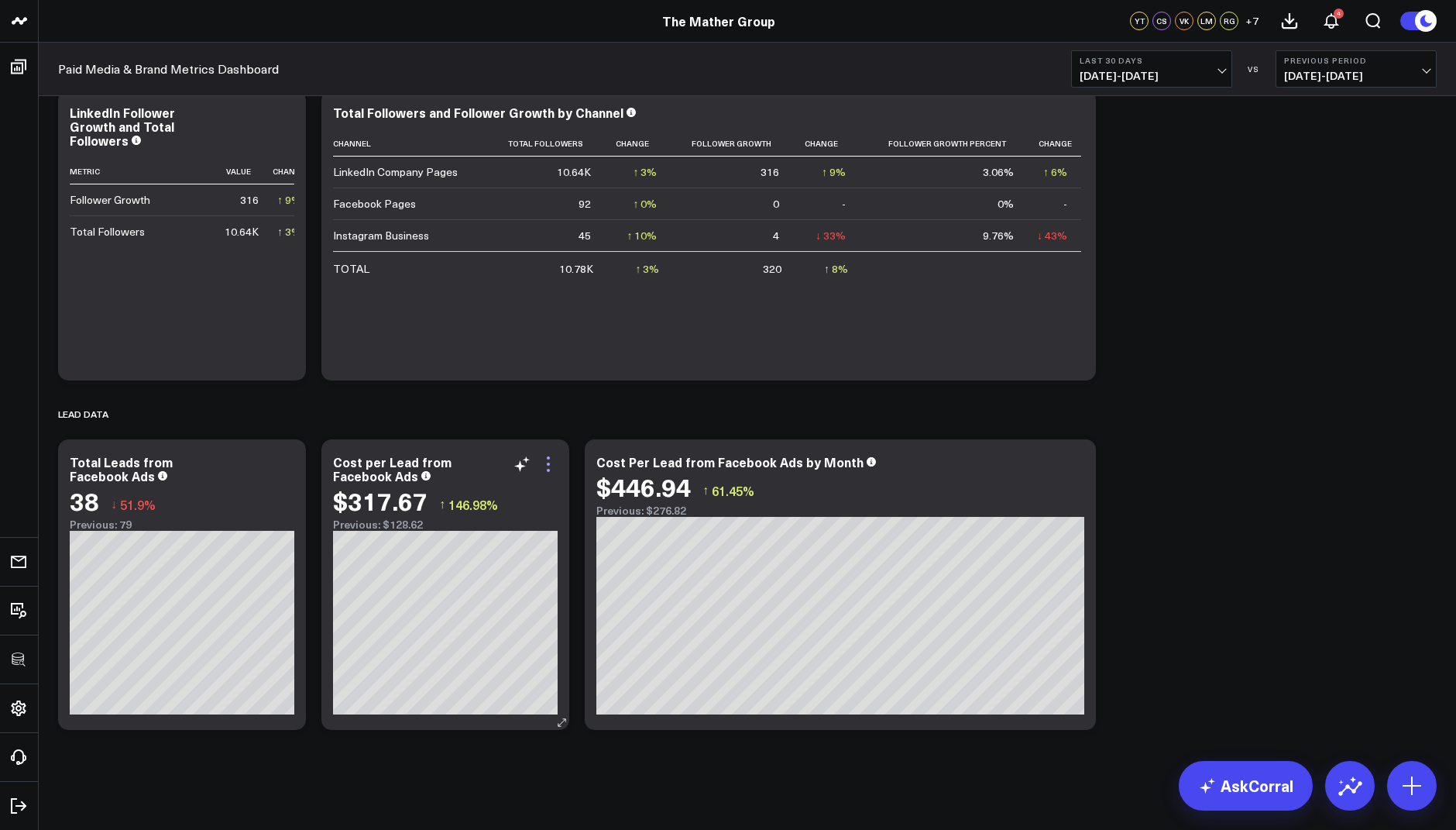
click at [555, 463] on icon at bounding box center [548, 464] width 18 height 18
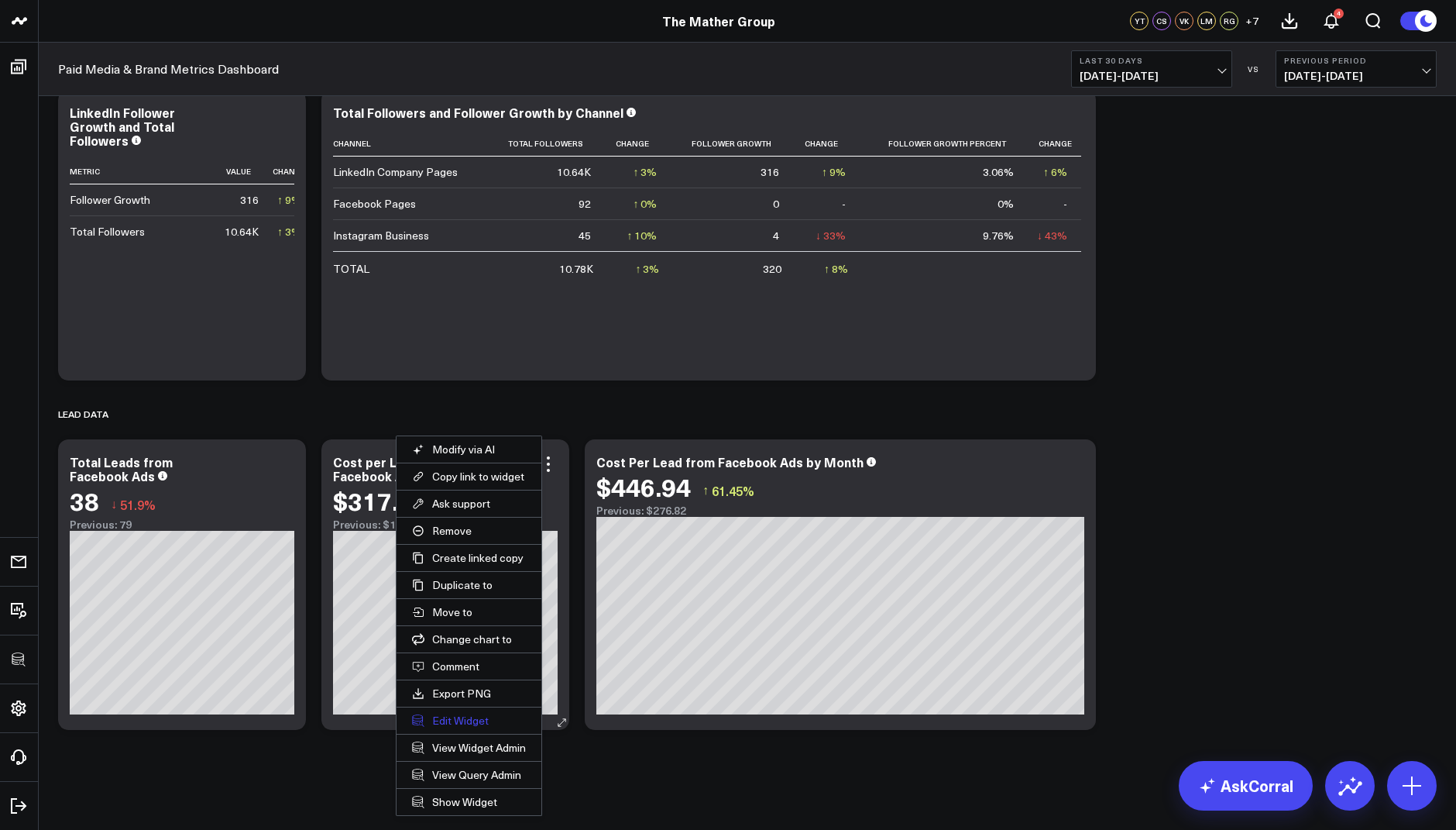
click at [453, 717] on button "Edit Widget" at bounding box center [469, 721] width 145 height 26
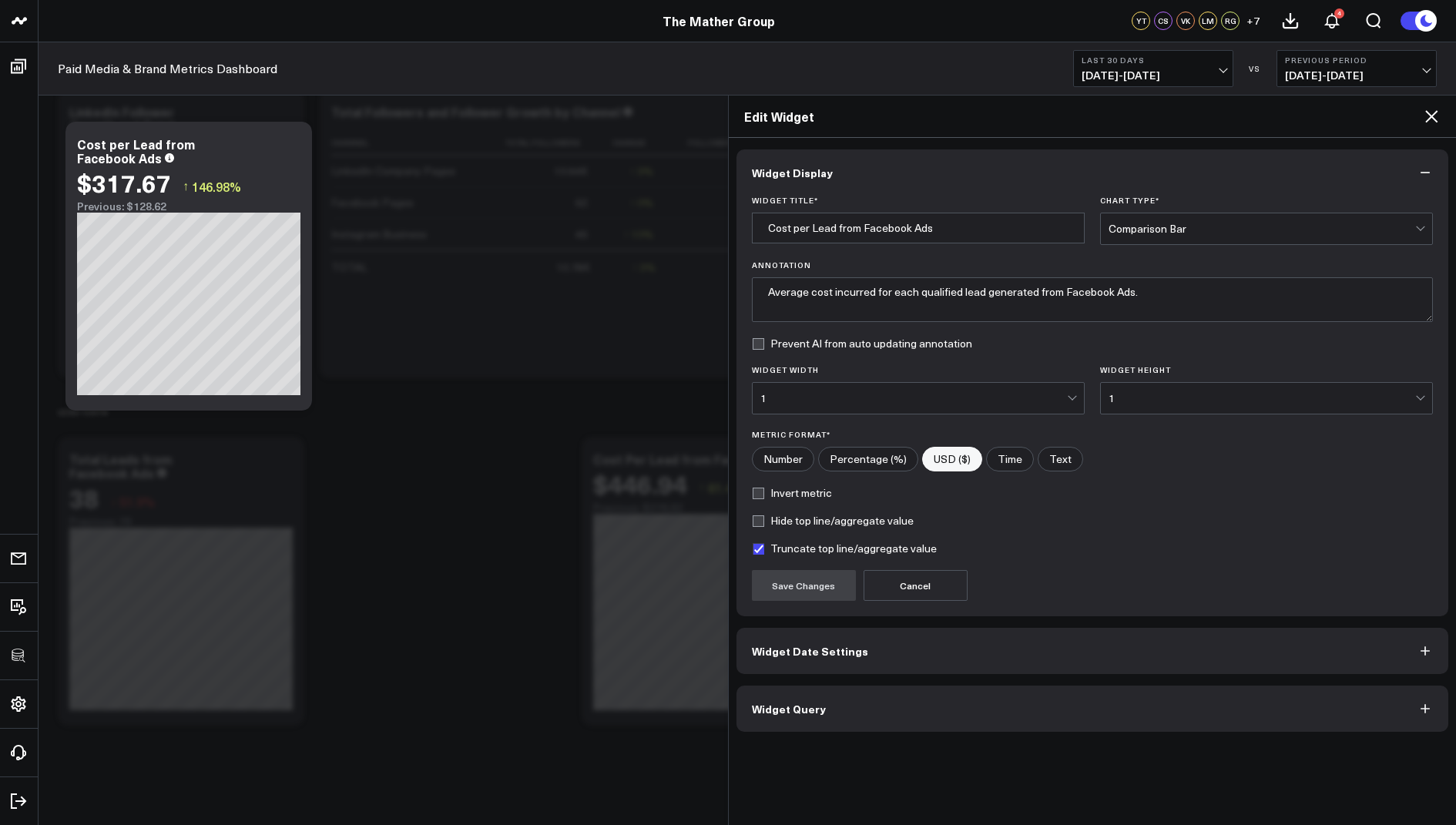
click at [830, 708] on button "Widget Query" at bounding box center [1093, 708] width 712 height 46
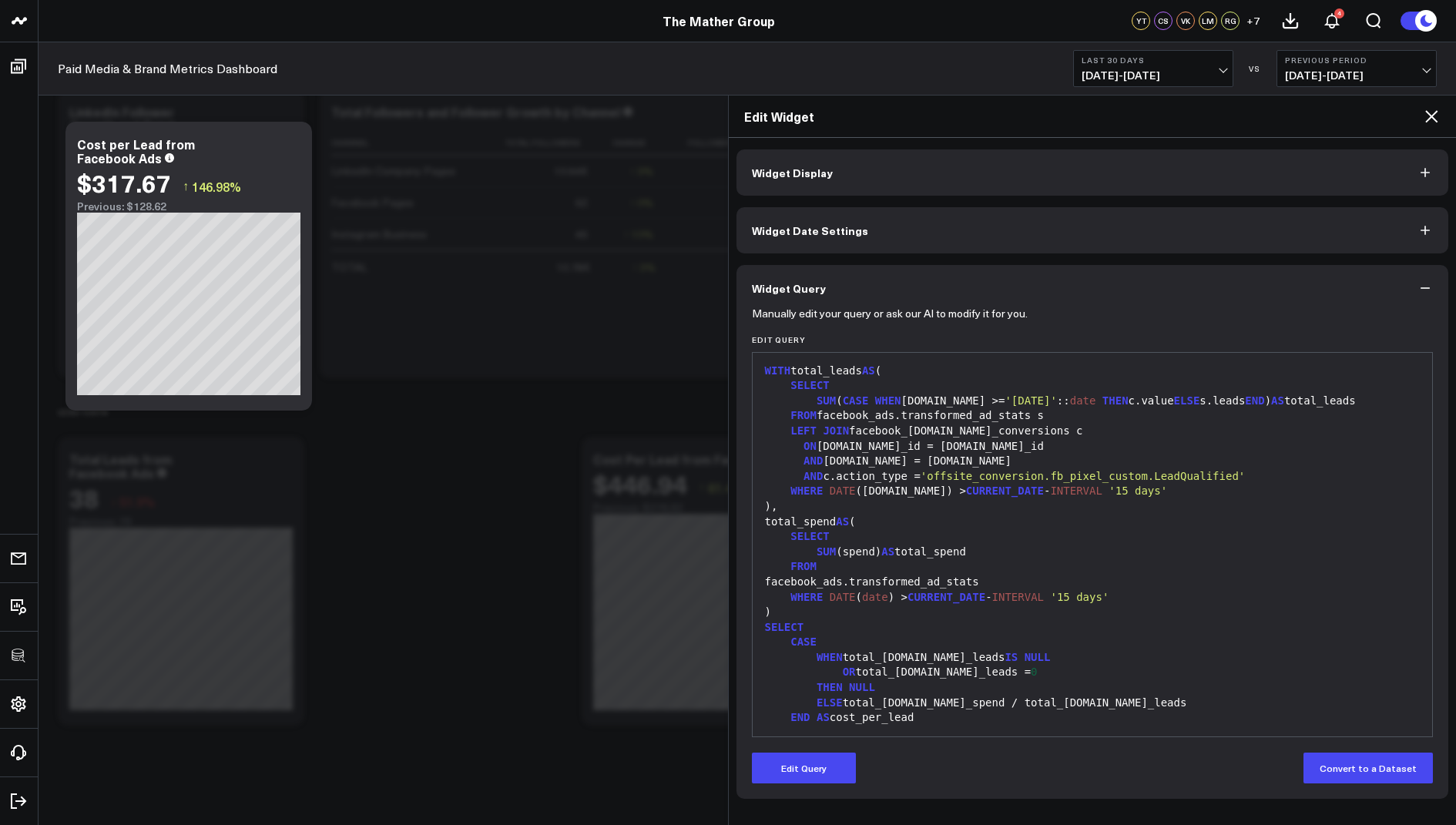
click at [1427, 117] on icon at bounding box center [1431, 115] width 18 height 18
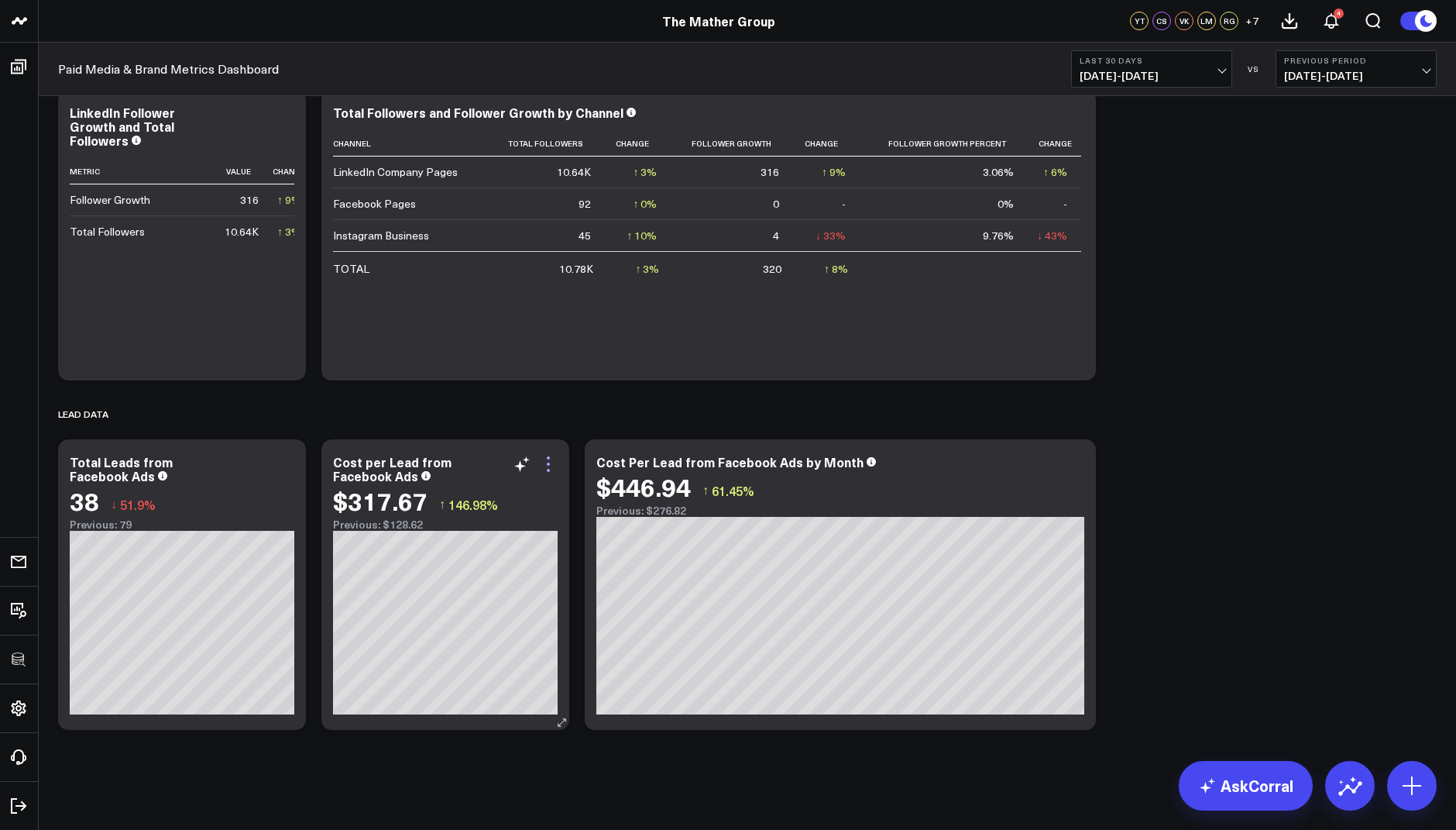
click at [552, 465] on icon at bounding box center [548, 464] width 18 height 18
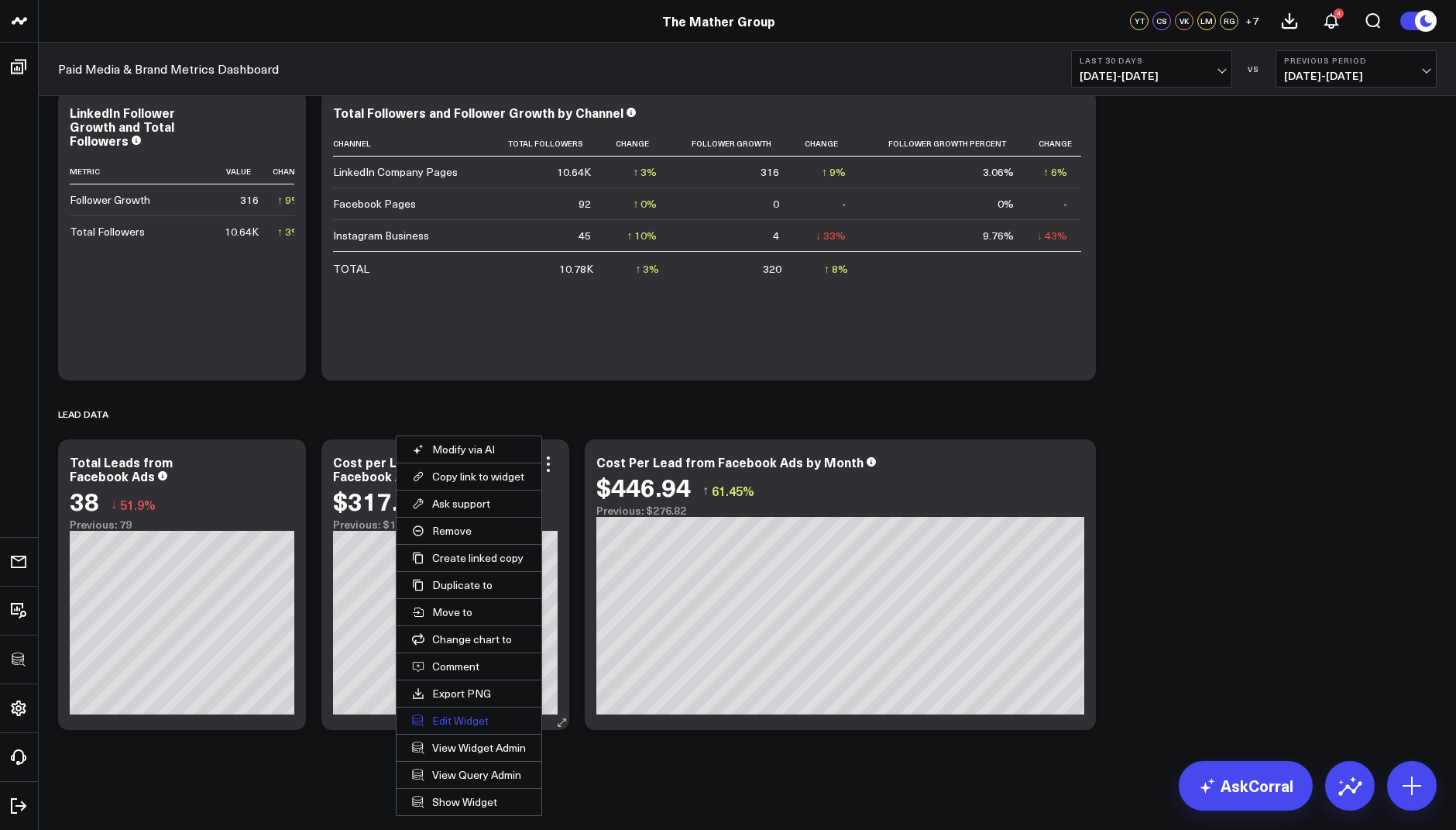
click at [454, 721] on button "Edit Widget" at bounding box center [469, 721] width 145 height 26
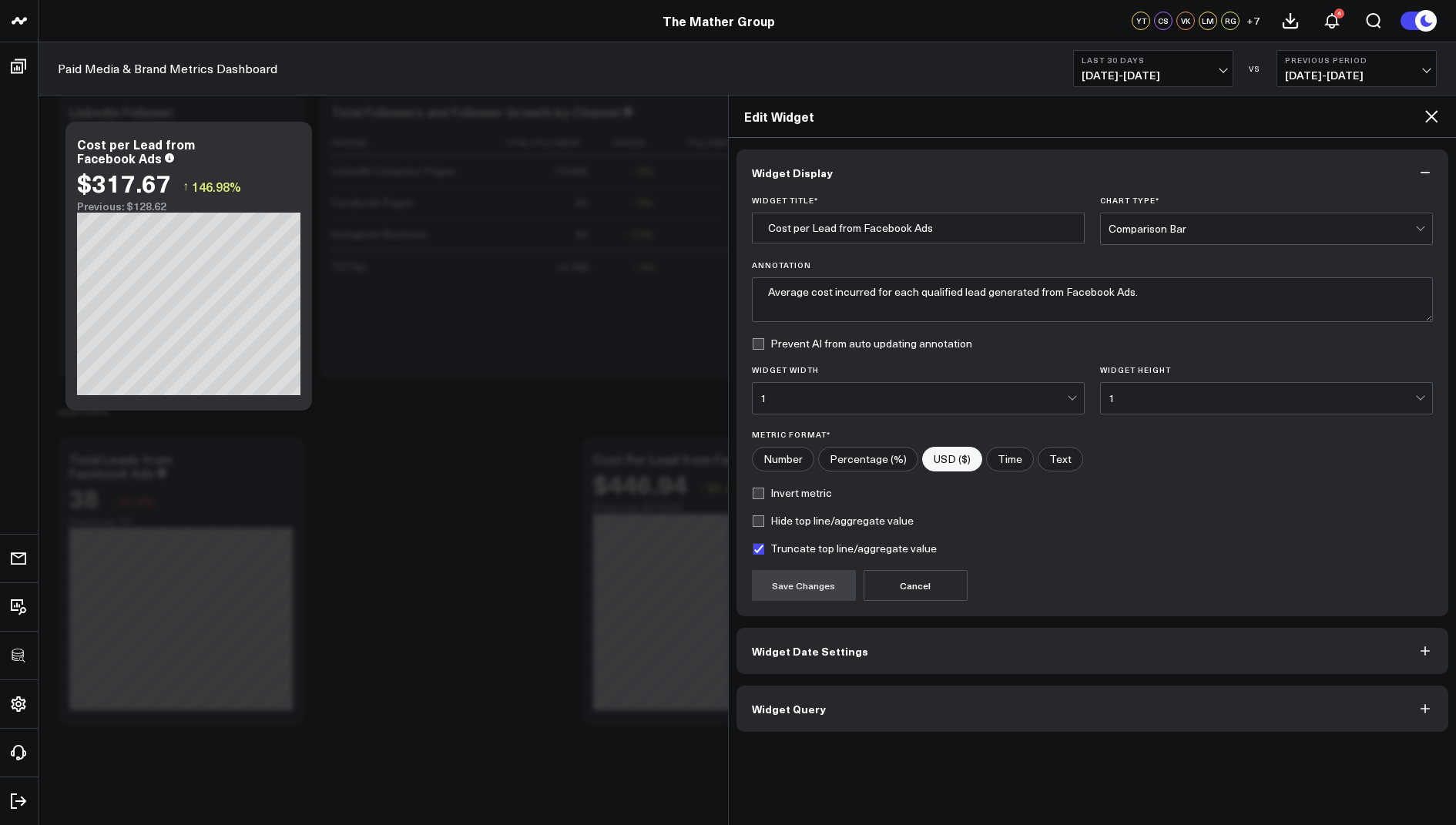
click at [781, 706] on span "Widget Query" at bounding box center [788, 709] width 74 height 12
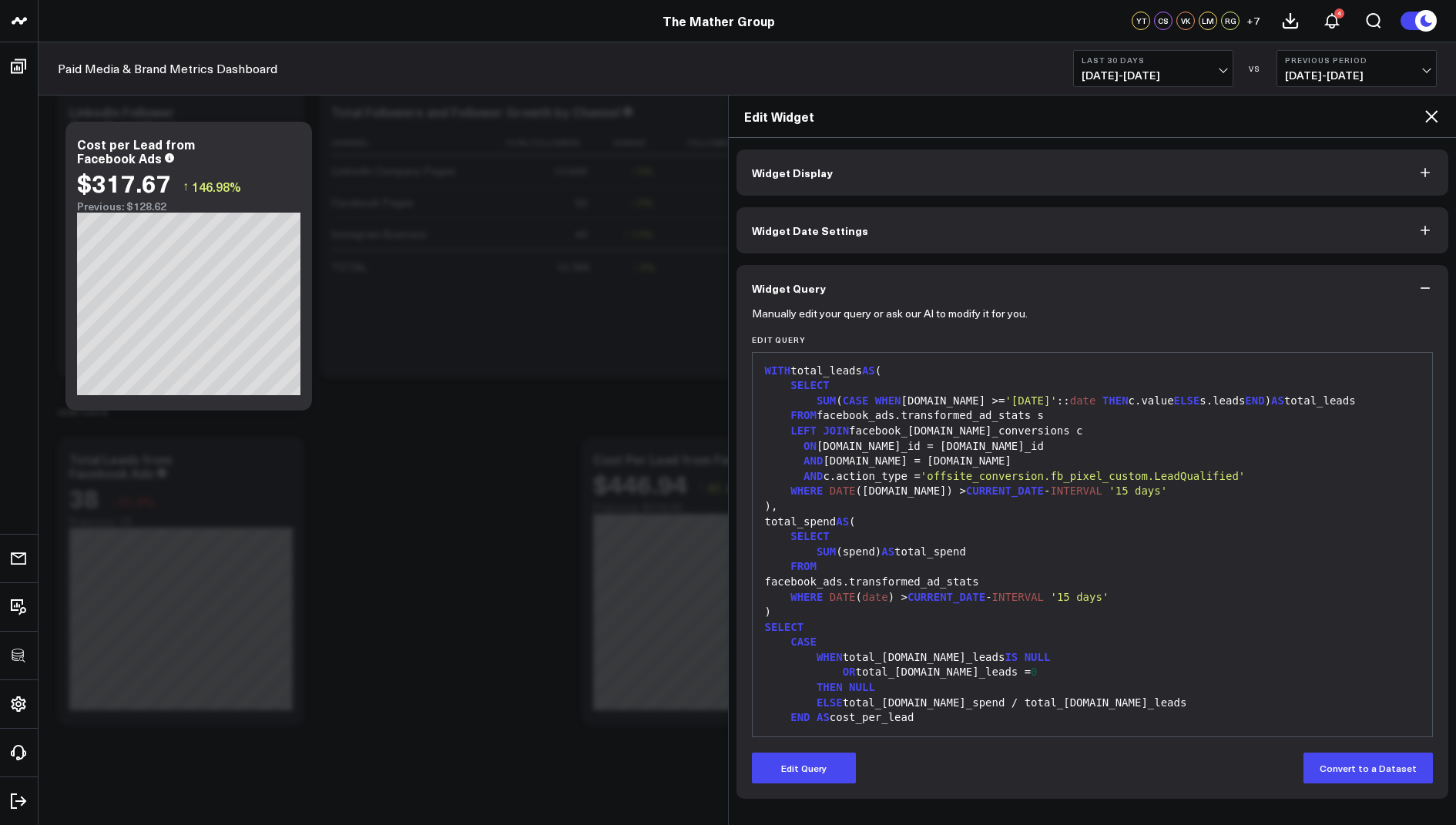
click at [1434, 118] on icon at bounding box center [1431, 115] width 18 height 18
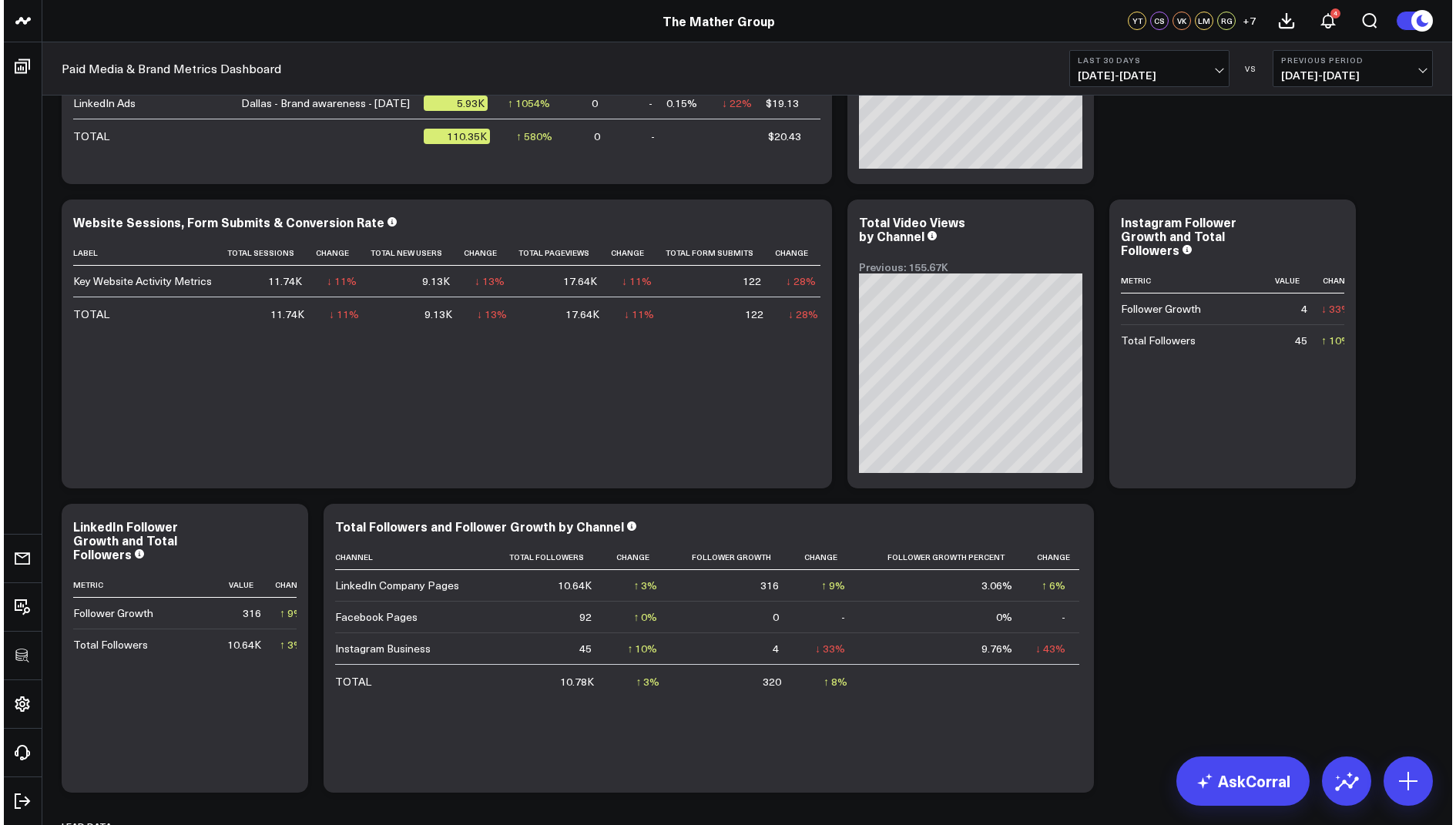
scroll to position [1242, 0]
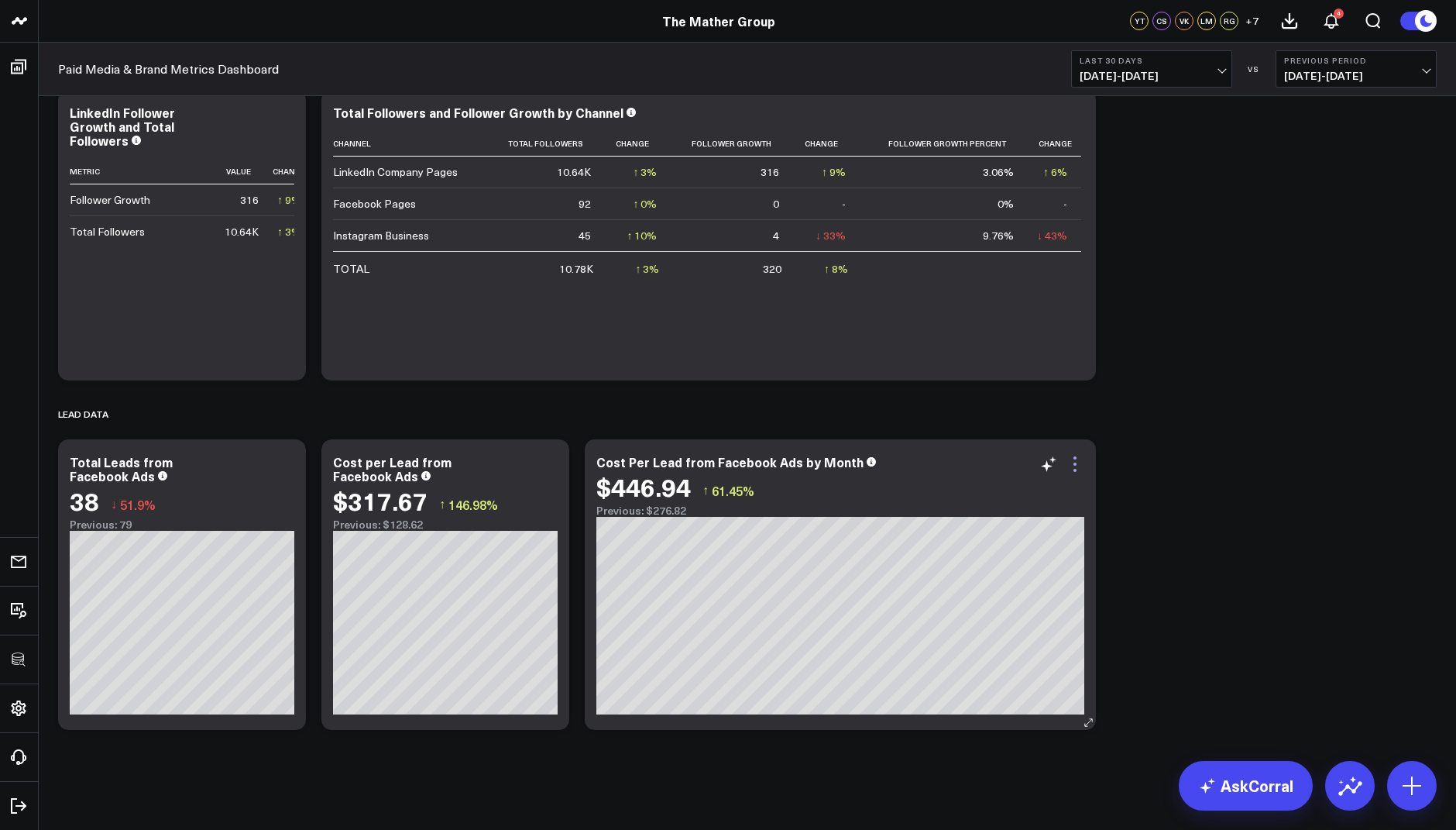
click at [1070, 465] on icon at bounding box center [1074, 464] width 18 height 18
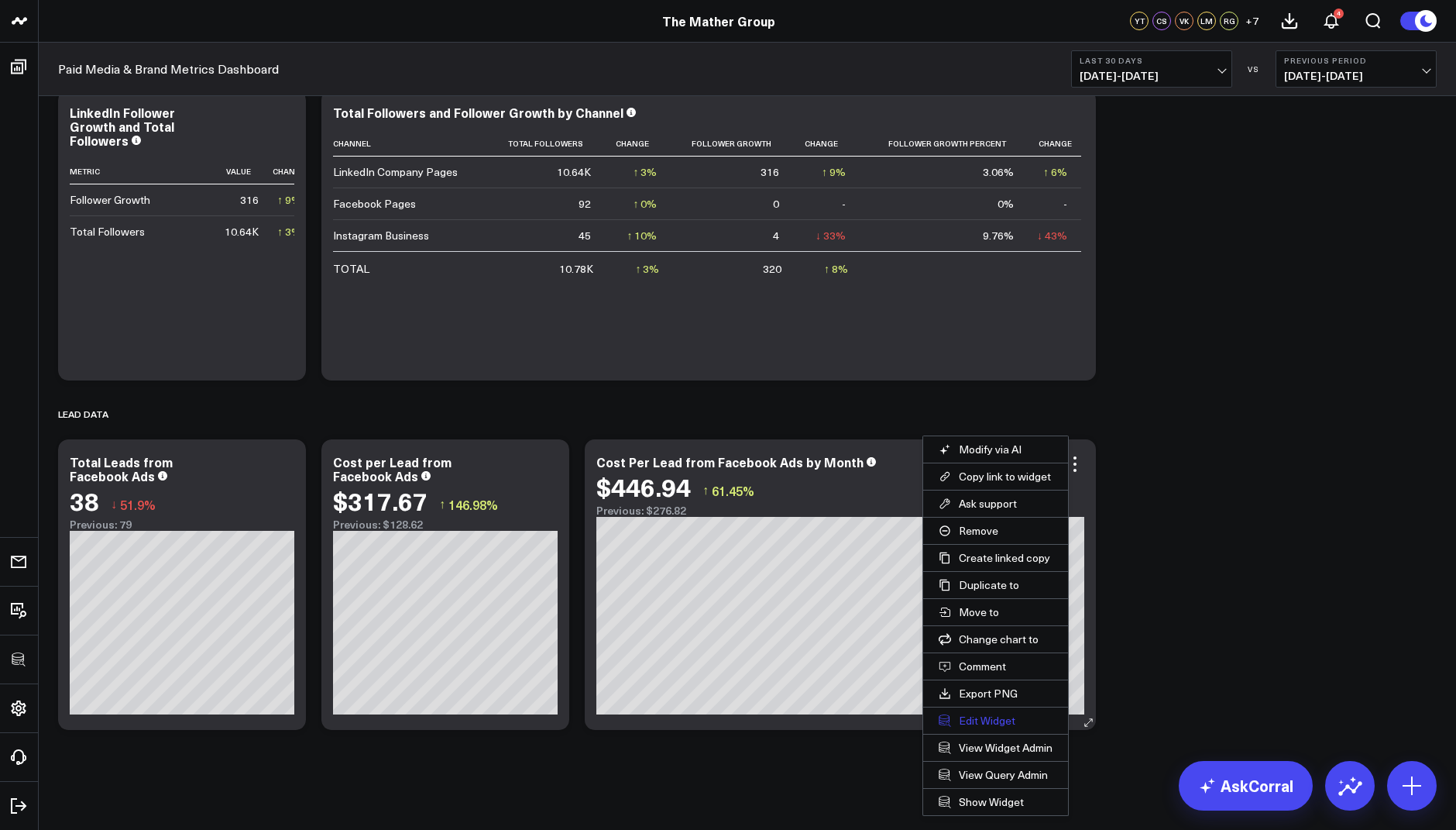
click at [975, 717] on button "Edit Widget" at bounding box center [995, 721] width 145 height 26
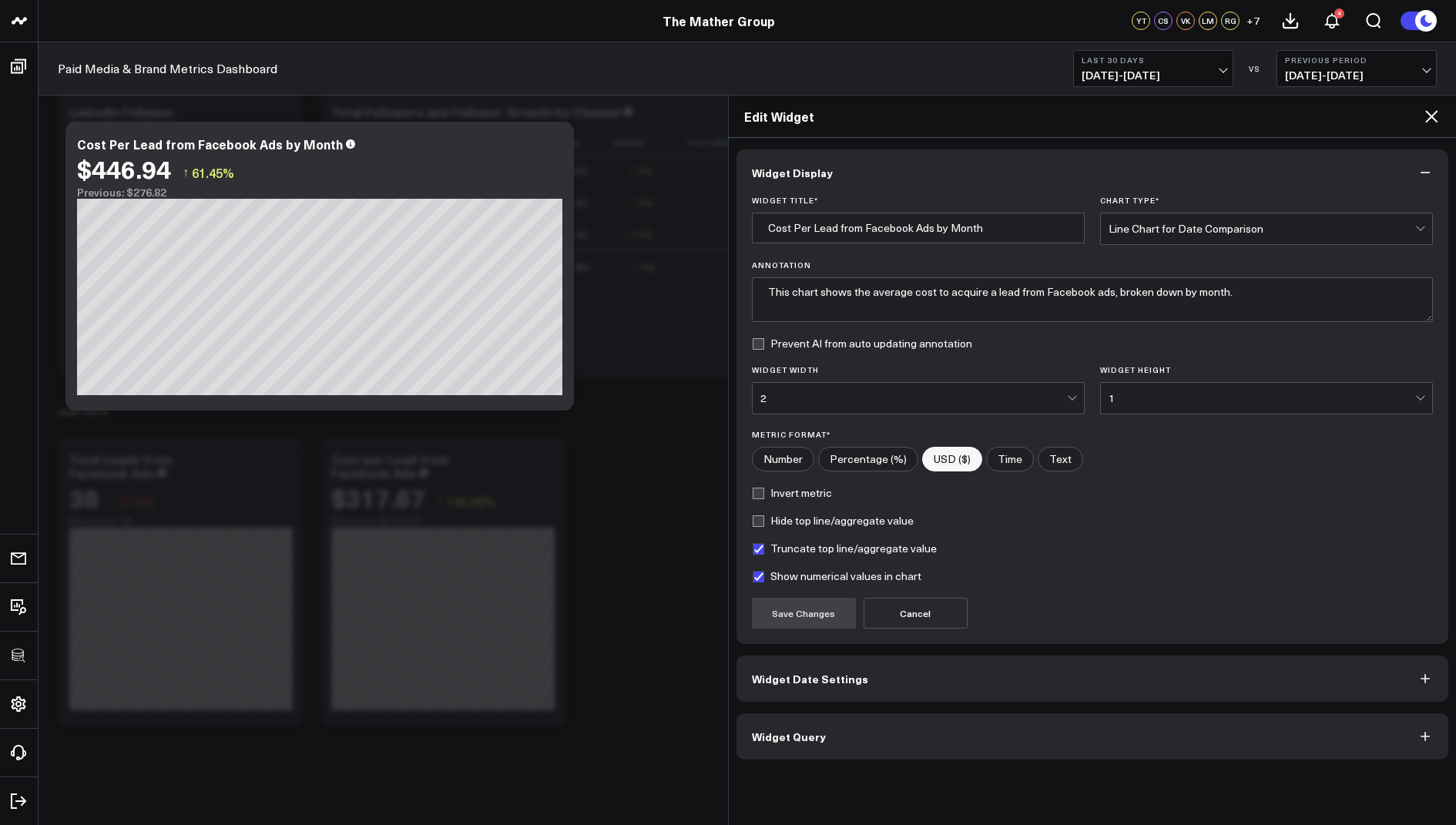
click at [759, 738] on span "Widget Query" at bounding box center [788, 736] width 74 height 12
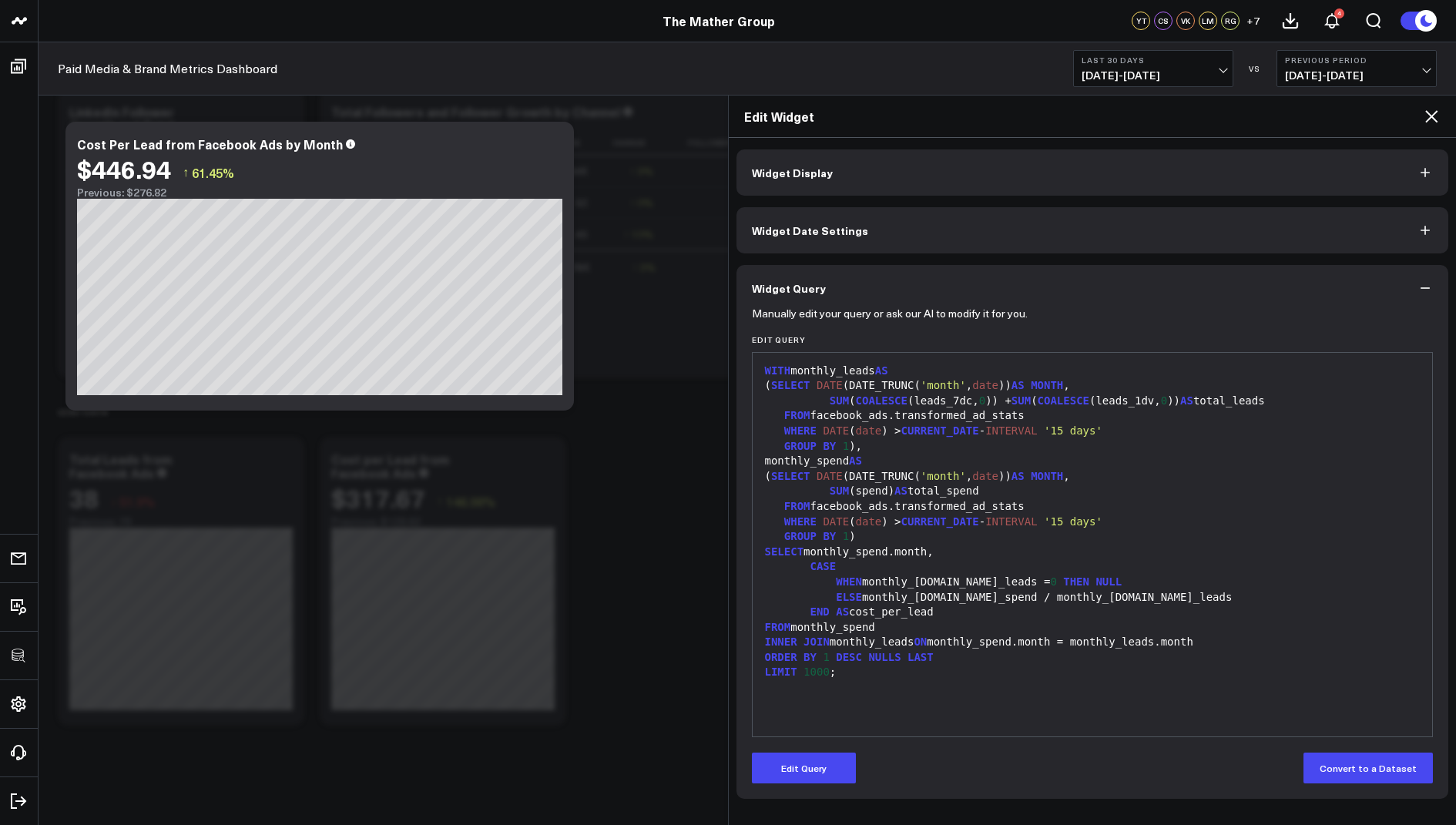
click at [1429, 115] on icon at bounding box center [1431, 115] width 18 height 18
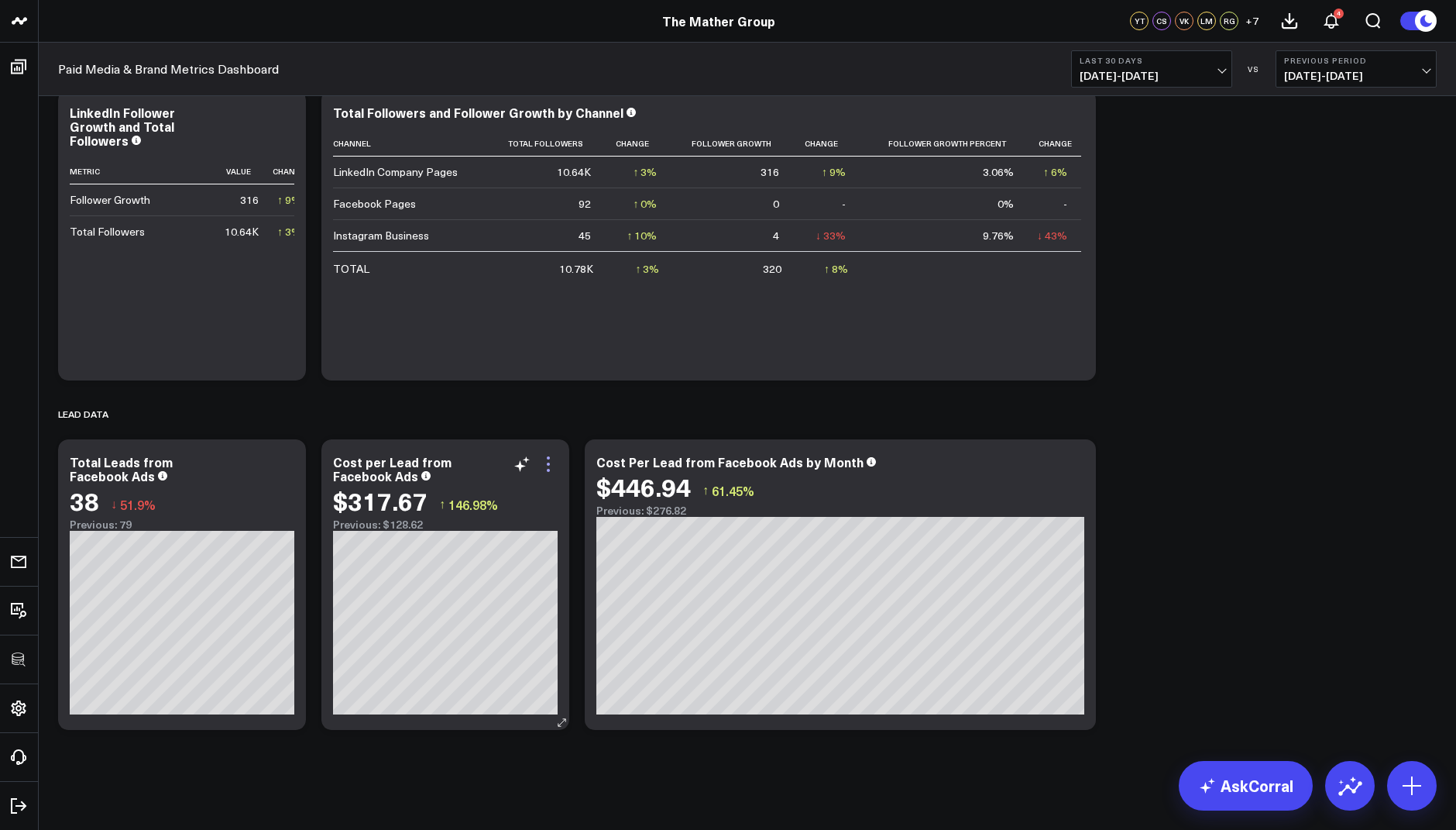
click at [552, 467] on icon at bounding box center [548, 464] width 18 height 18
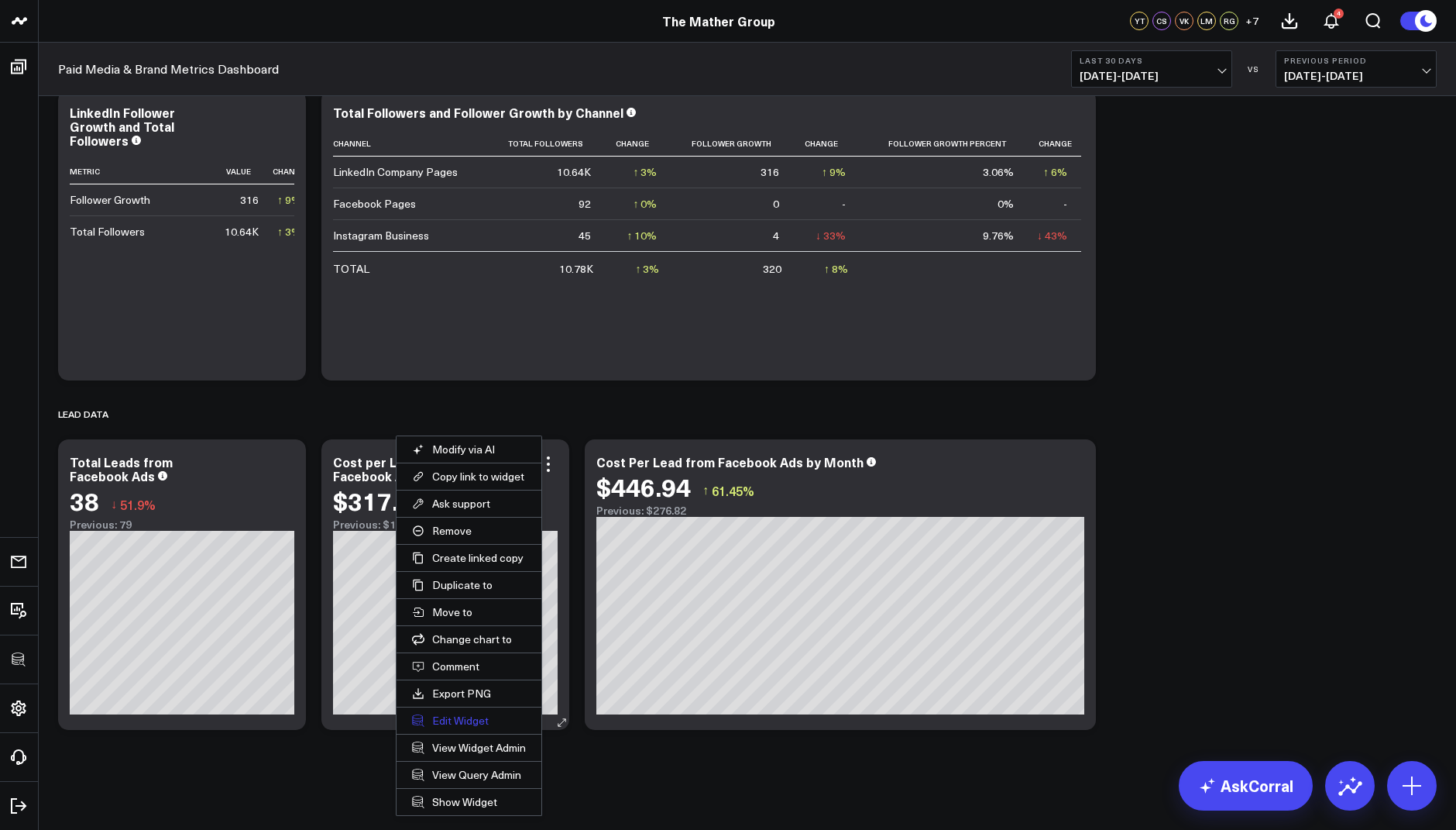
click at [463, 716] on button "Edit Widget" at bounding box center [469, 721] width 145 height 26
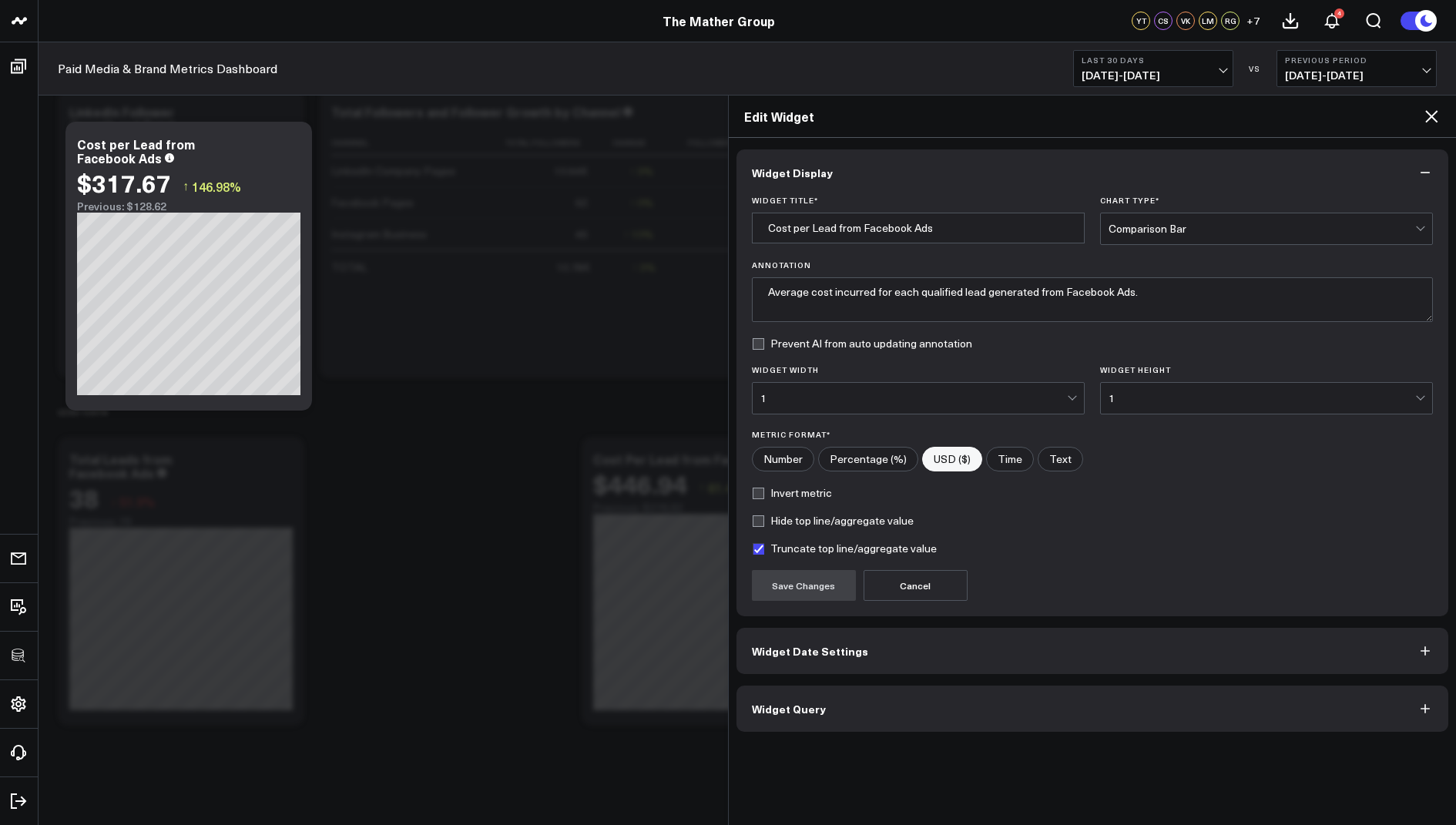
click at [764, 710] on span "Widget Query" at bounding box center [788, 709] width 74 height 12
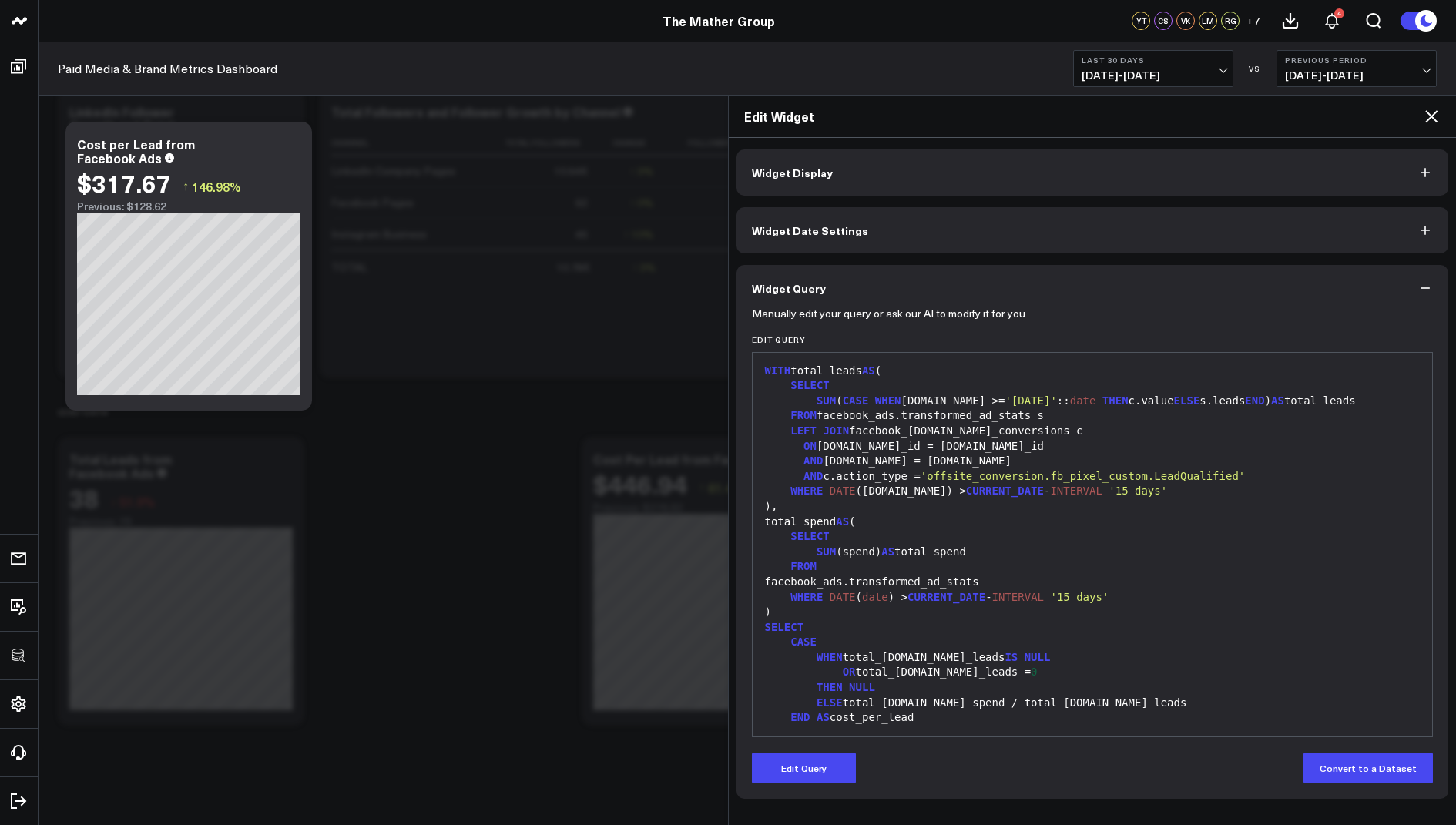
click at [1426, 118] on icon at bounding box center [1431, 115] width 18 height 18
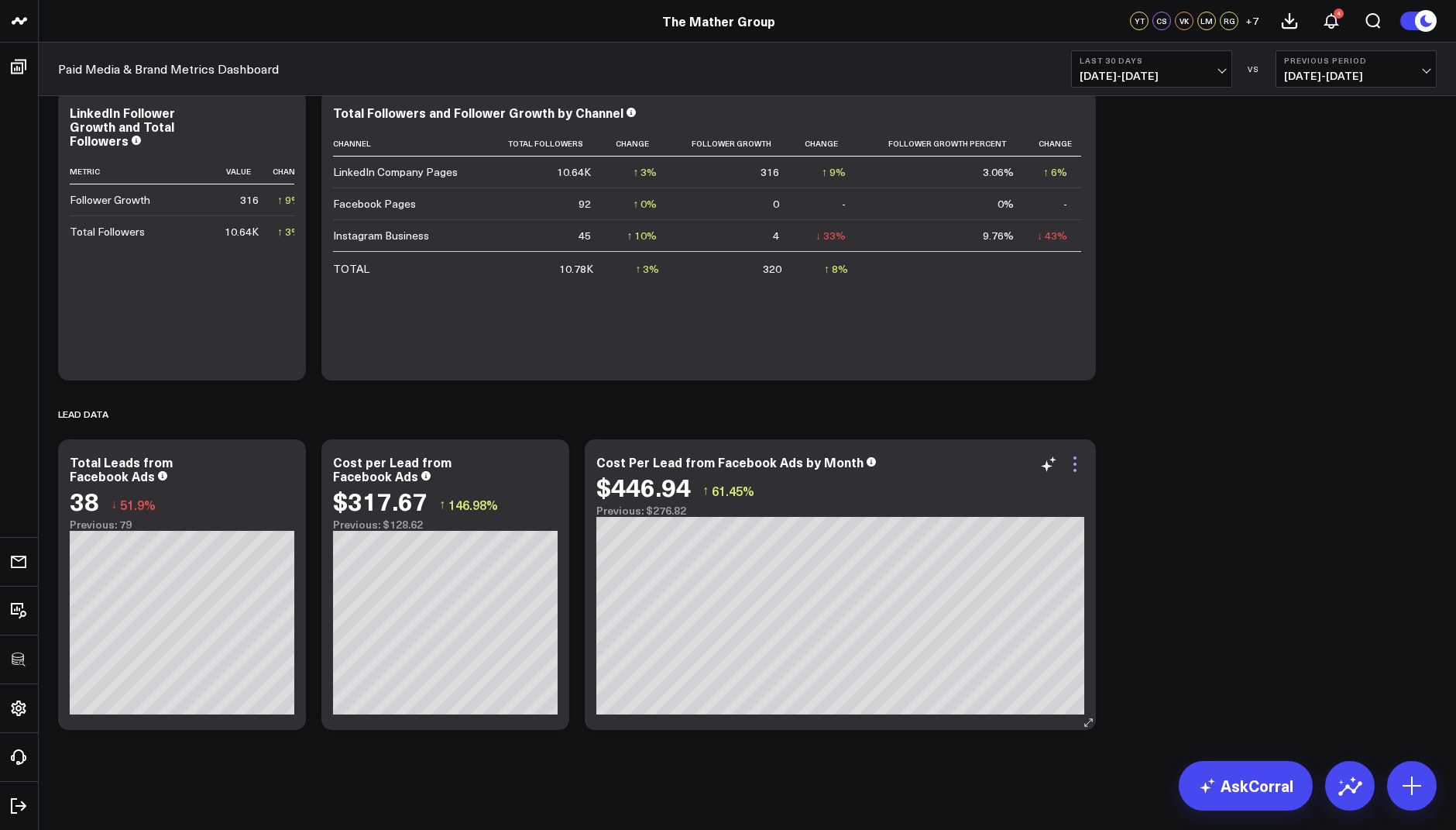
click at [1076, 465] on icon at bounding box center [1074, 464] width 18 height 18
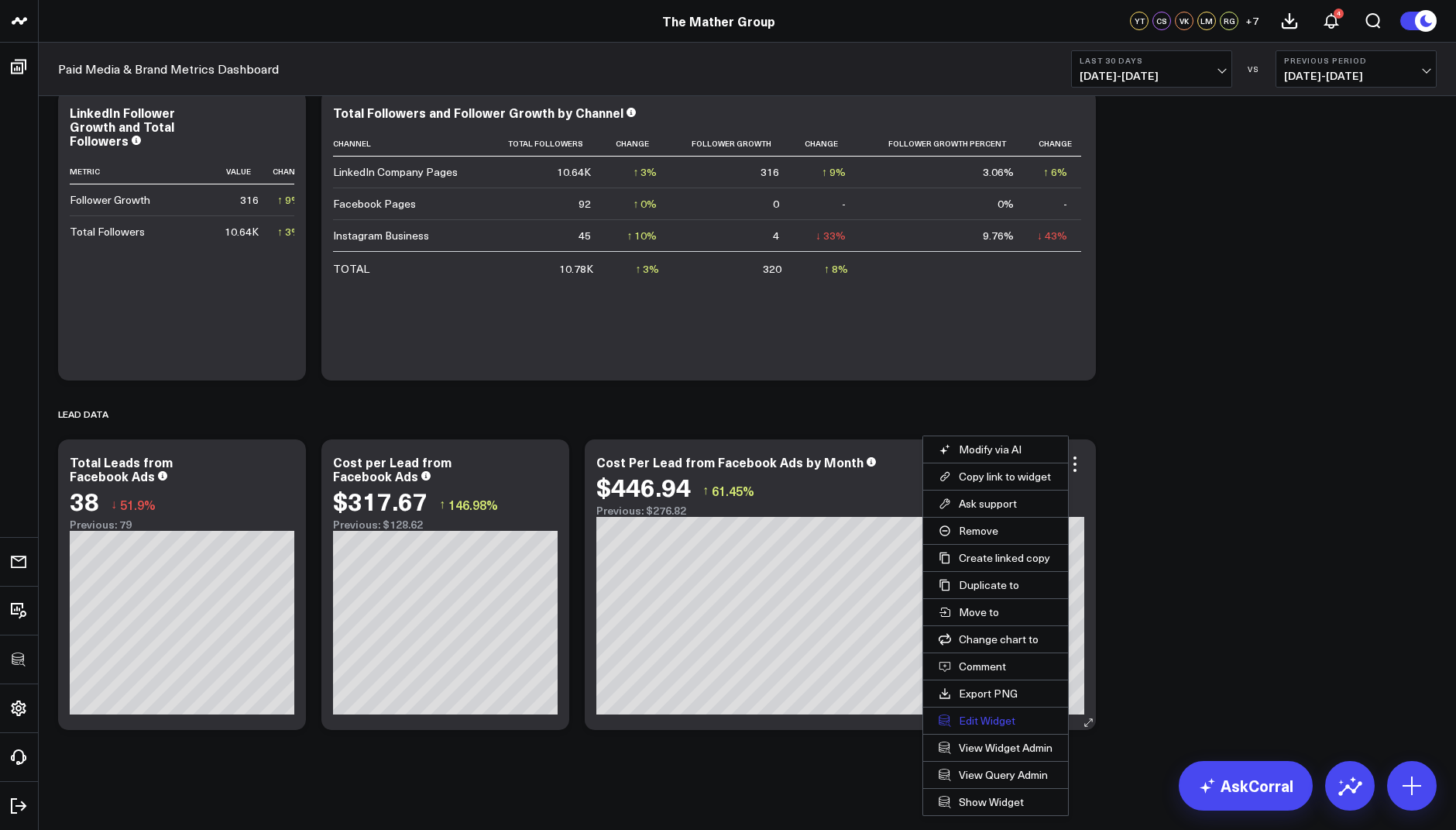
click at [969, 711] on button "Edit Widget" at bounding box center [995, 721] width 145 height 26
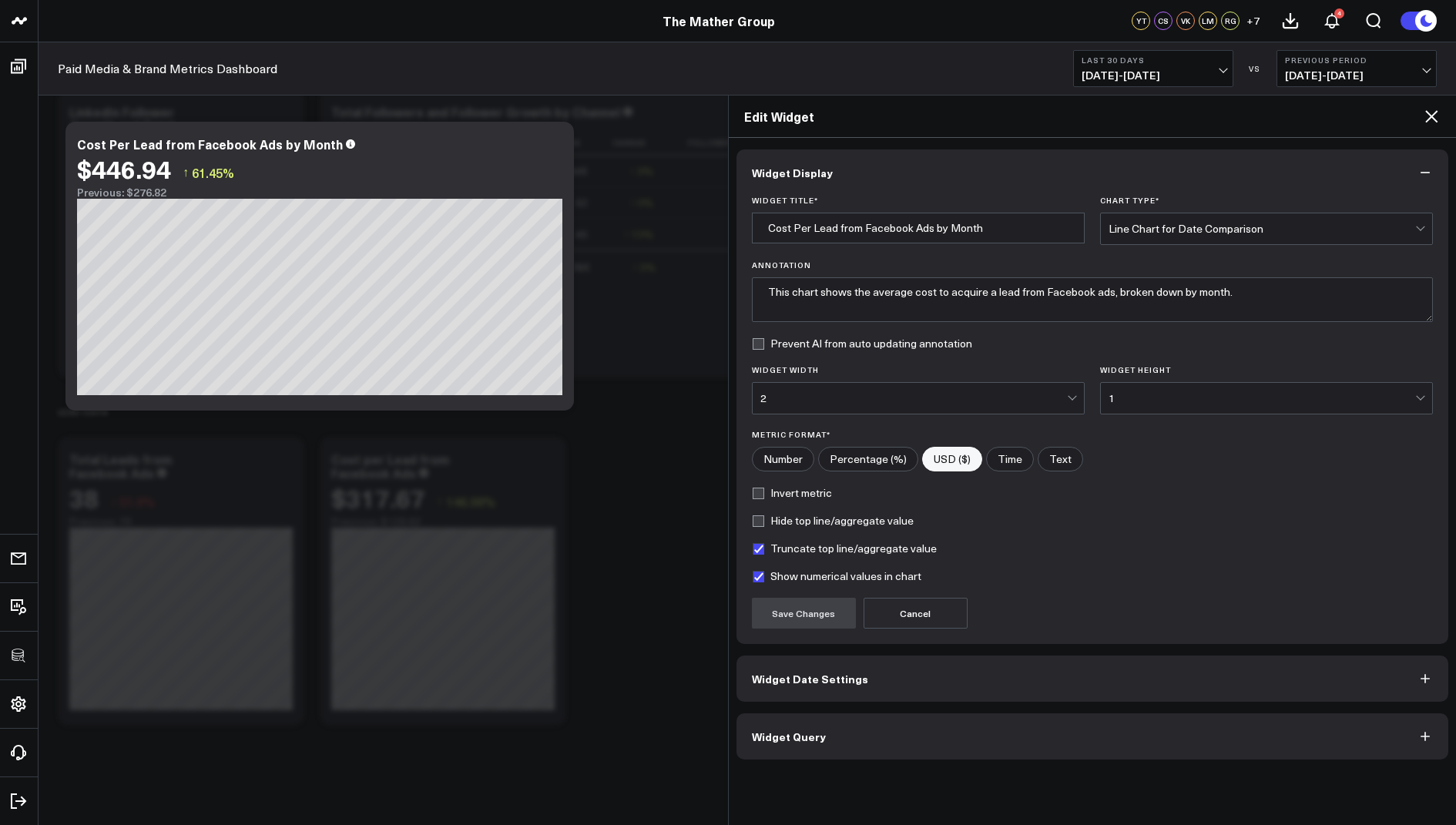
click at [781, 738] on span "Widget Query" at bounding box center [788, 736] width 74 height 12
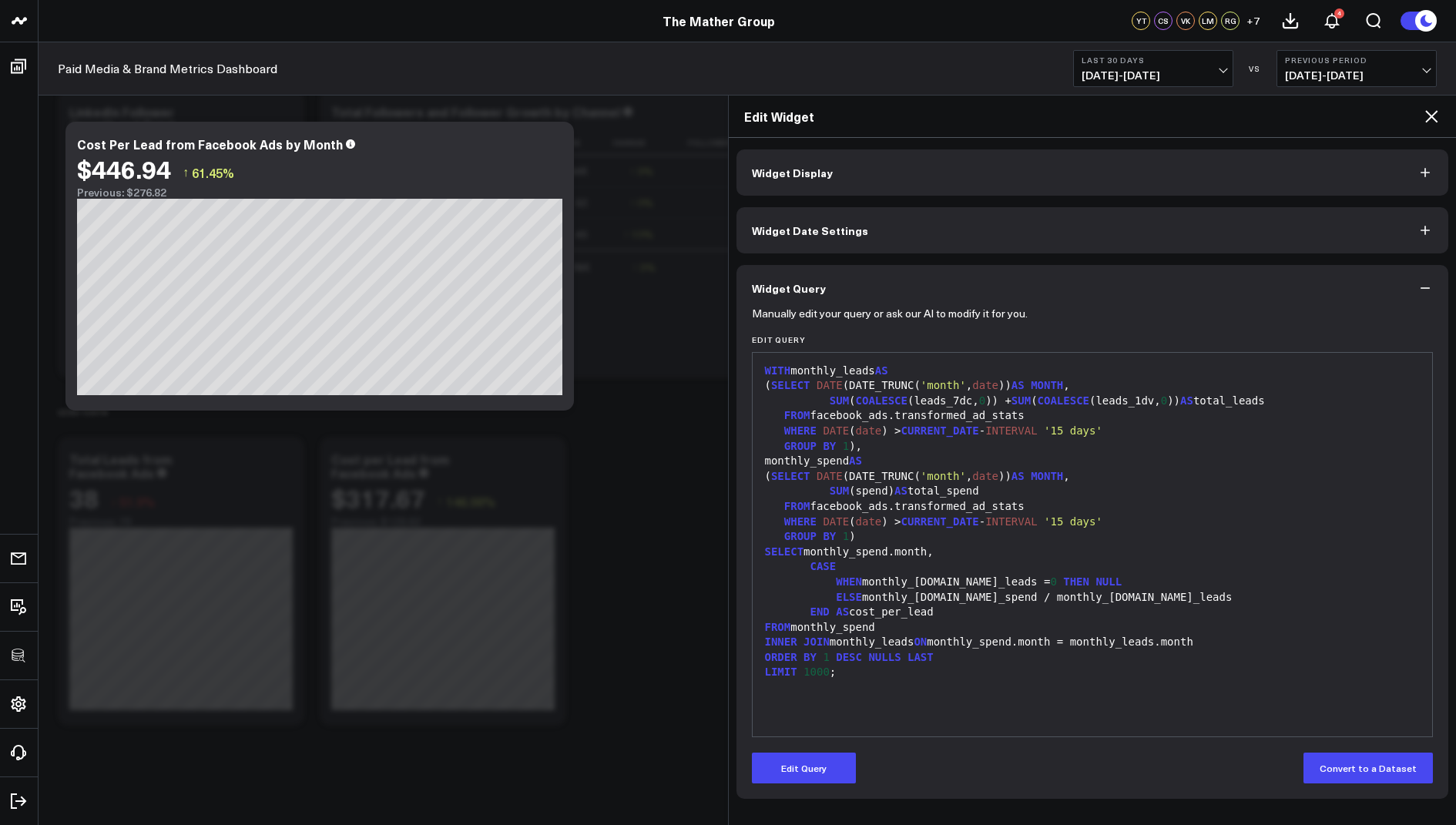
click at [1426, 111] on icon at bounding box center [1431, 116] width 12 height 12
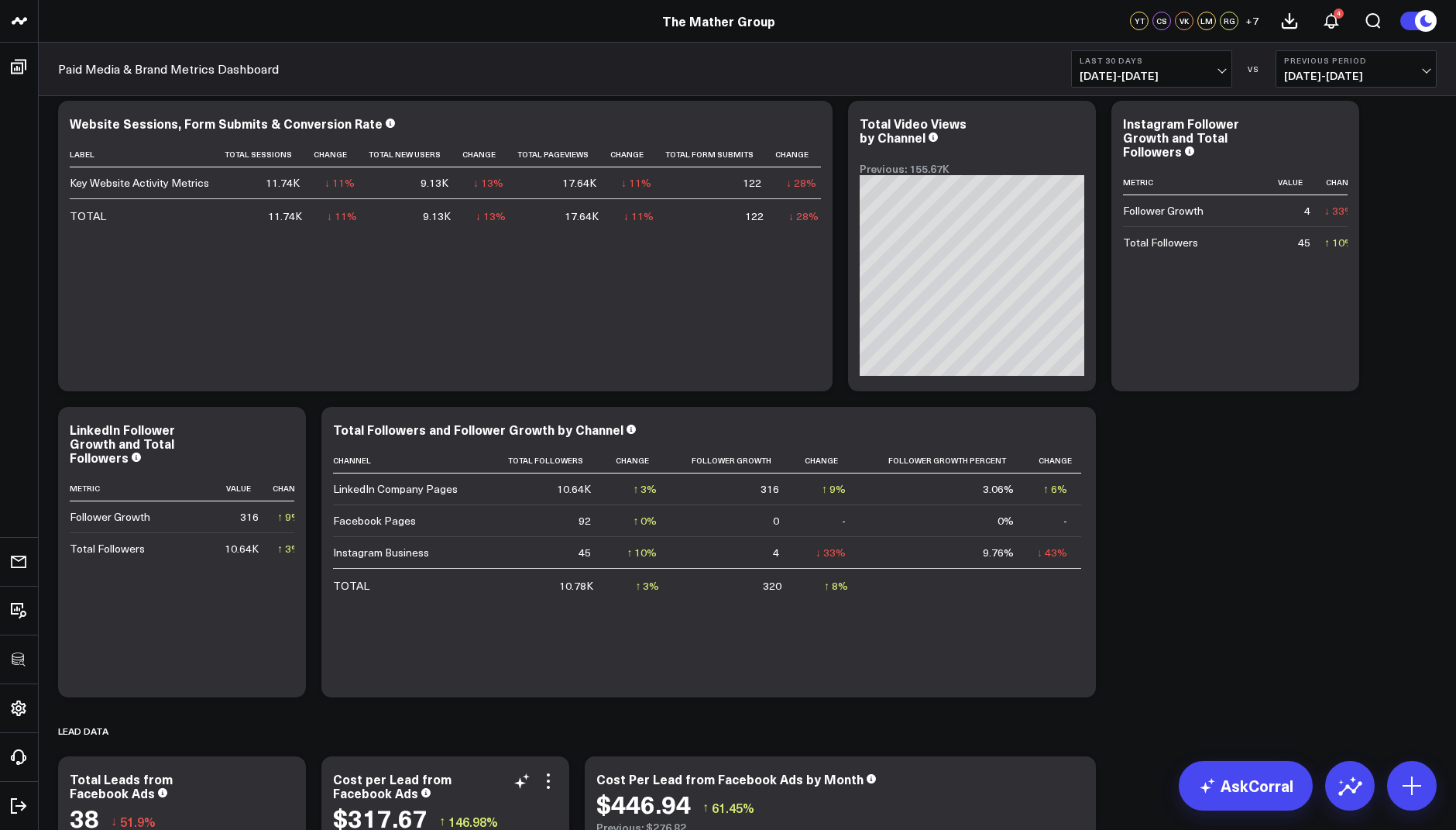
scroll to position [1250, 0]
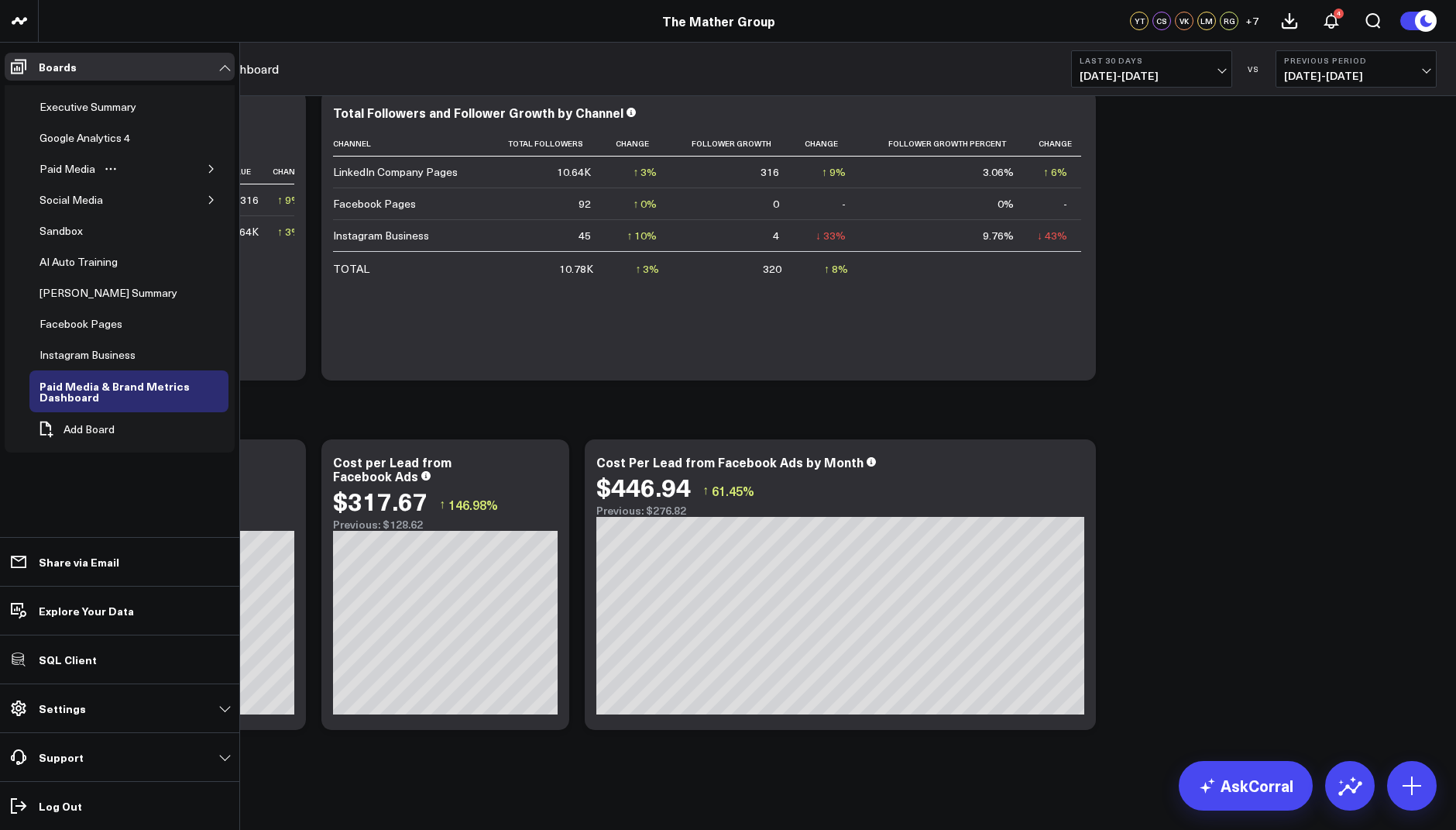
click at [213, 168] on icon "button" at bounding box center [211, 169] width 10 height 10
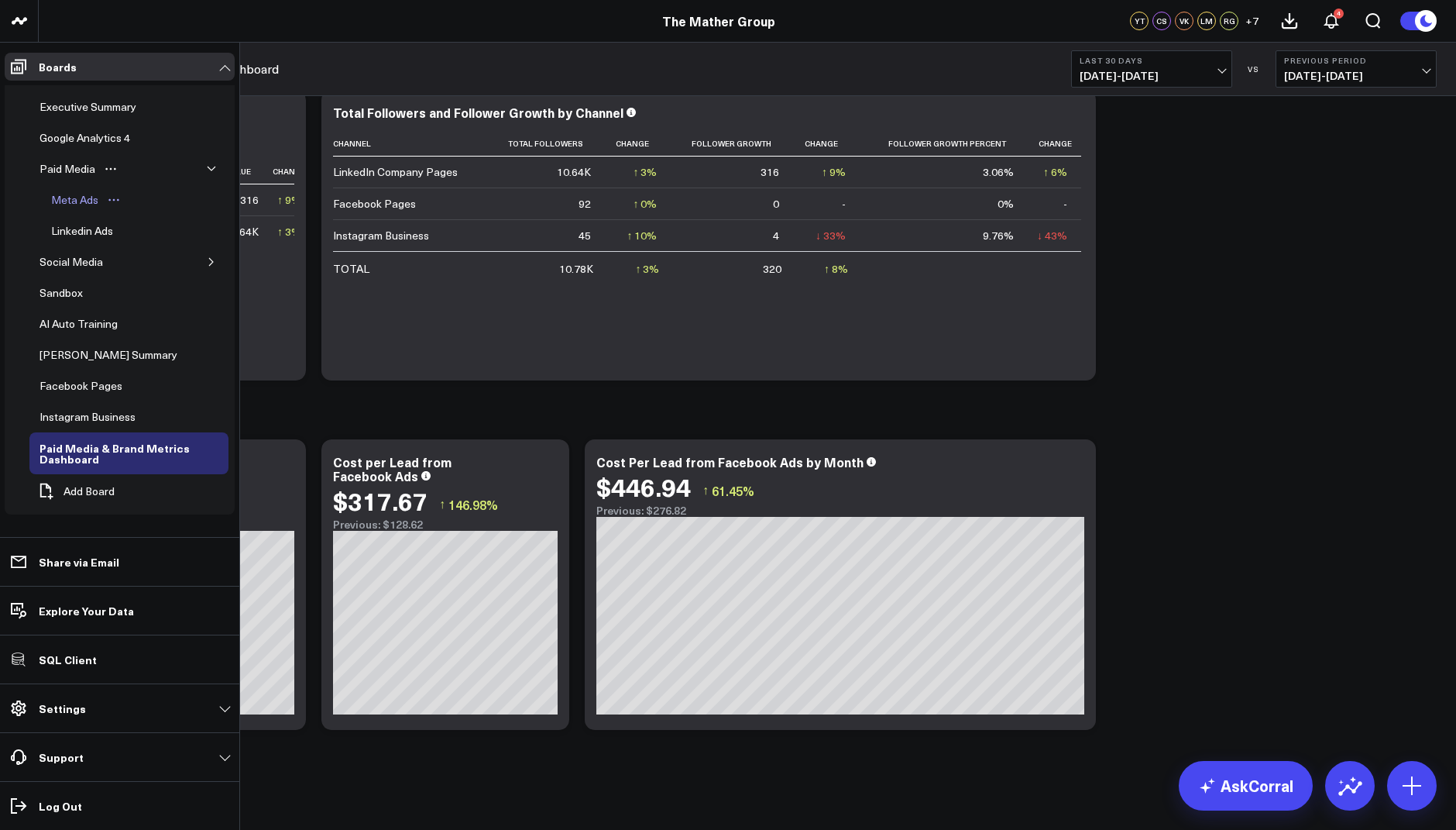
click at [77, 199] on div "Meta Ads" at bounding box center [75, 200] width 55 height 18
